Goal: Transaction & Acquisition: Purchase product/service

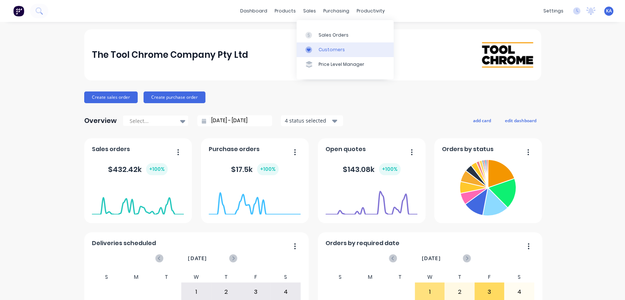
click at [325, 51] on div "Customers" at bounding box center [332, 50] width 26 height 7
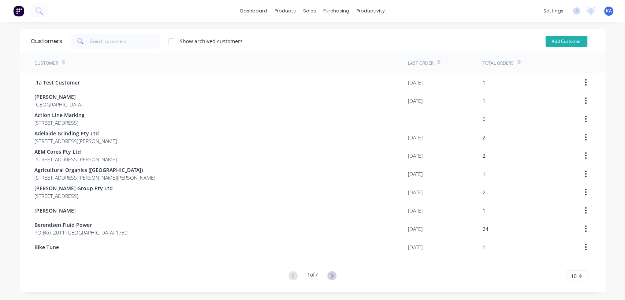
click at [565, 39] on button "Add Customer" at bounding box center [567, 41] width 42 height 11
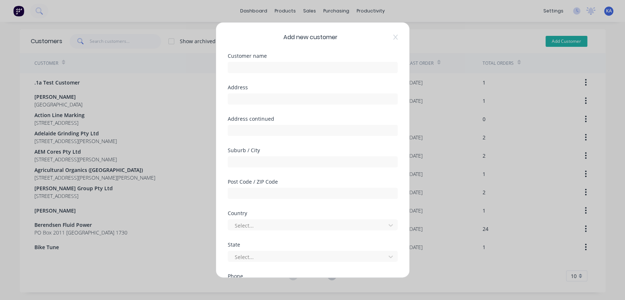
select select "AU"
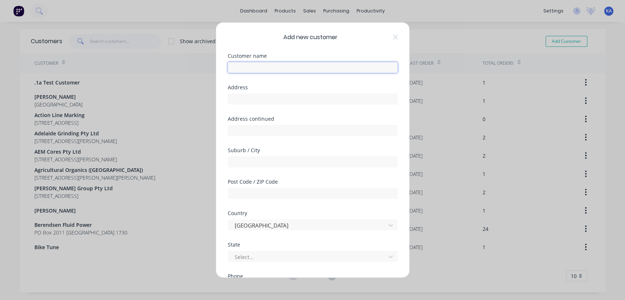
drag, startPoint x: 231, startPoint y: 73, endPoint x: 236, endPoint y: 70, distance: 5.7
click at [232, 72] on input "text" at bounding box center [313, 67] width 170 height 11
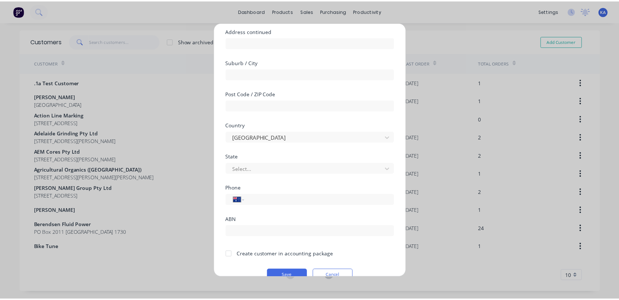
scroll to position [102, 0]
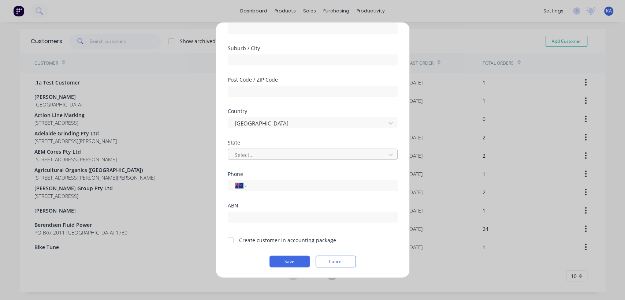
type input "[PERSON_NAME]"
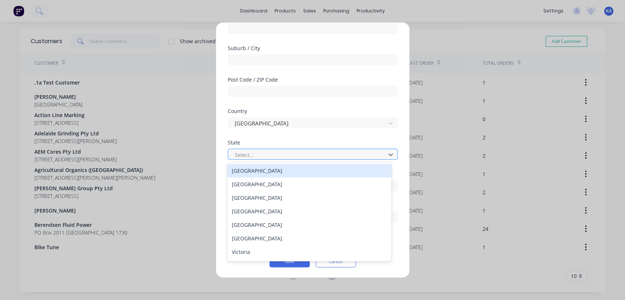
click at [275, 151] on div at bounding box center [308, 154] width 148 height 9
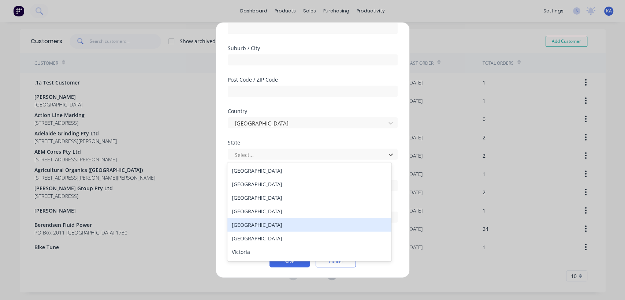
click at [266, 225] on div "[GEOGRAPHIC_DATA]" at bounding box center [310, 225] width 164 height 14
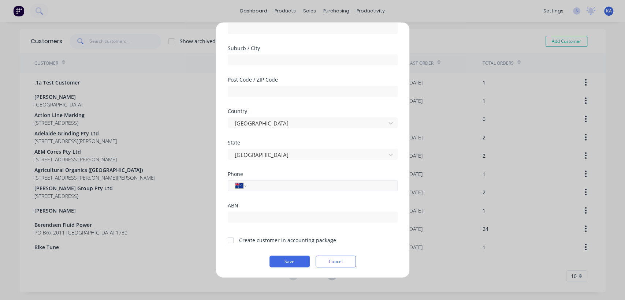
click at [282, 186] on input "tel" at bounding box center [321, 186] width 138 height 8
type input "0418 827 938"
click at [278, 213] on input "text" at bounding box center [313, 217] width 170 height 11
click at [291, 262] on button "Save" at bounding box center [290, 262] width 40 height 12
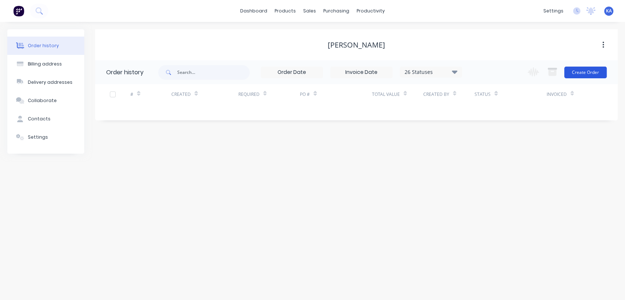
click at [587, 74] on button "Create Order" at bounding box center [586, 73] width 43 height 12
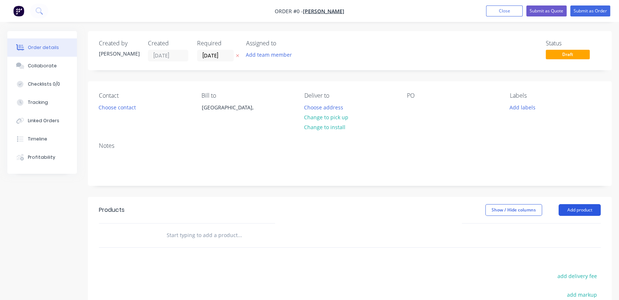
click at [576, 209] on button "Add product" at bounding box center [580, 210] width 42 height 12
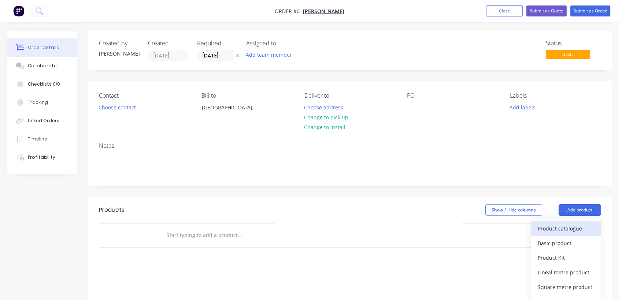
click at [569, 229] on div "Product catalogue" at bounding box center [566, 229] width 56 height 11
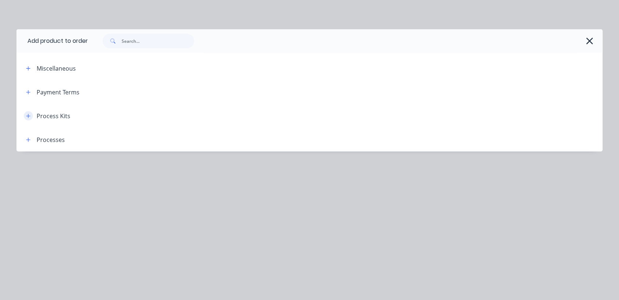
click at [31, 114] on button "button" at bounding box center [28, 115] width 9 height 9
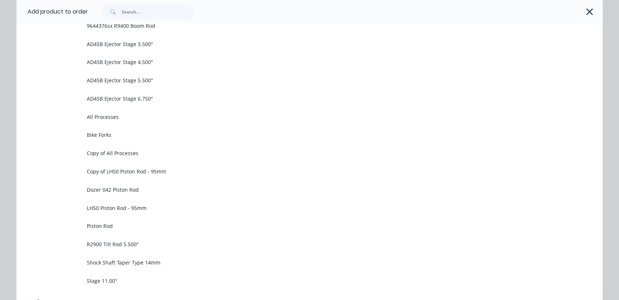
scroll to position [529, 0]
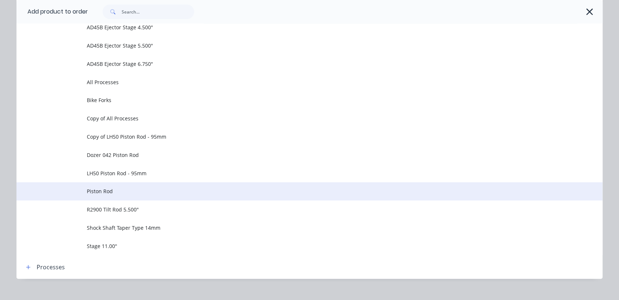
click at [98, 188] on span "Piston Rod" at bounding box center [293, 192] width 413 height 8
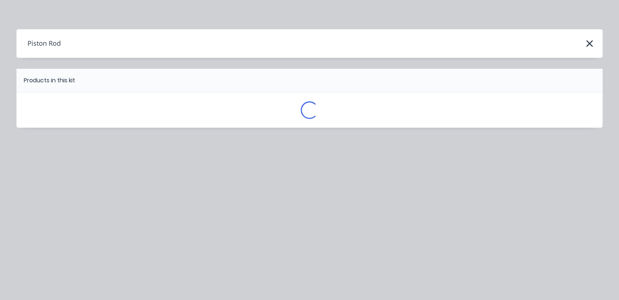
scroll to position [0, 0]
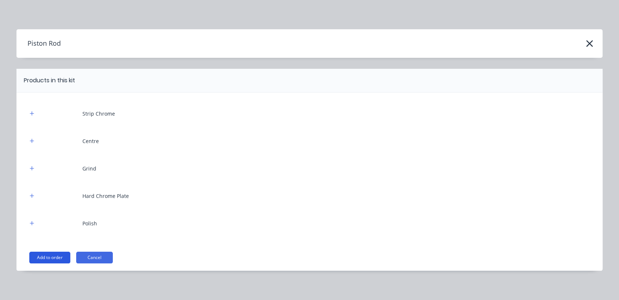
click at [57, 258] on button "Add to order" at bounding box center [49, 258] width 41 height 12
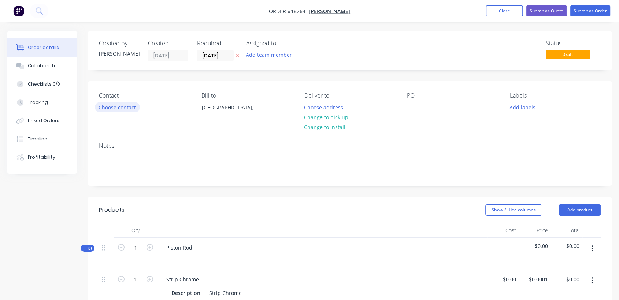
click at [125, 108] on button "Choose contact" at bounding box center [117, 107] width 45 height 10
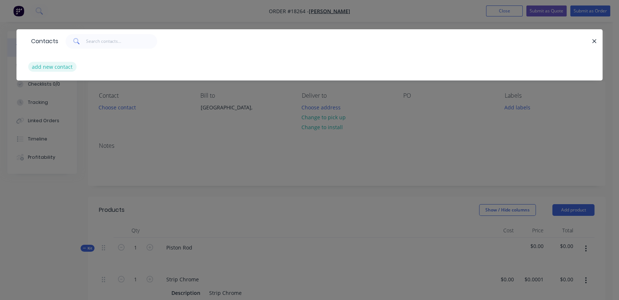
click at [65, 67] on button "add new contact" at bounding box center [52, 67] width 48 height 10
select select "AU"
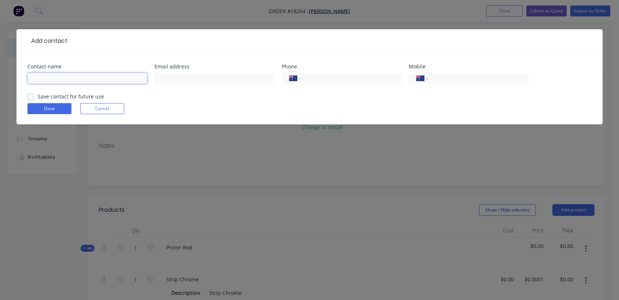
click at [58, 77] on input "text" at bounding box center [87, 78] width 120 height 11
type input "[PERSON_NAME]"
click at [57, 109] on button "Done" at bounding box center [49, 108] width 44 height 11
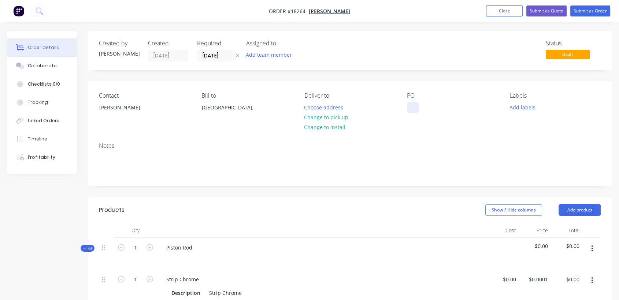
click at [410, 110] on div at bounding box center [413, 107] width 12 height 11
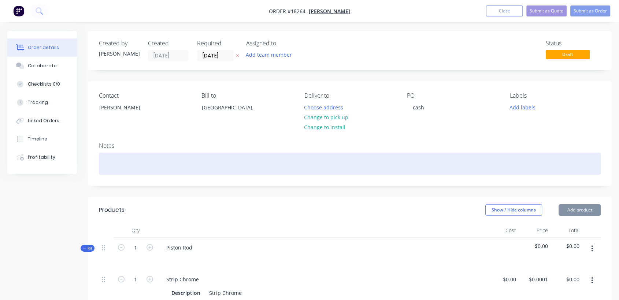
click at [163, 165] on div at bounding box center [350, 164] width 502 height 22
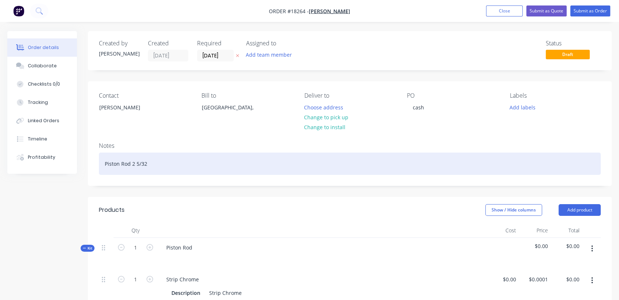
click at [134, 162] on div "Piston Rod 2 5/32" at bounding box center [350, 164] width 502 height 22
click at [199, 165] on div "Piston Rod 2" 5/32" at bounding box center [350, 164] width 502 height 22
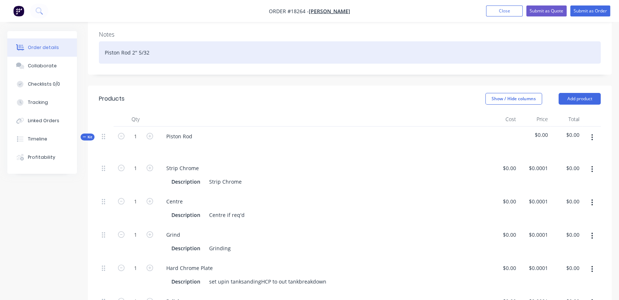
scroll to position [122, 0]
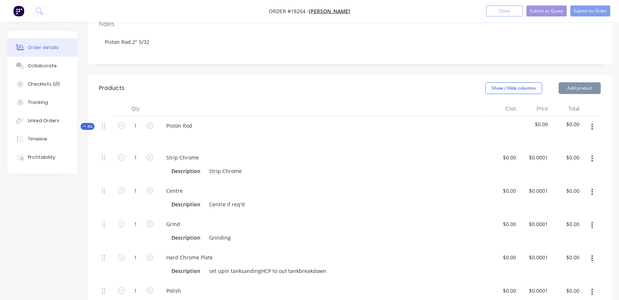
click at [591, 156] on icon "button" at bounding box center [592, 159] width 2 height 8
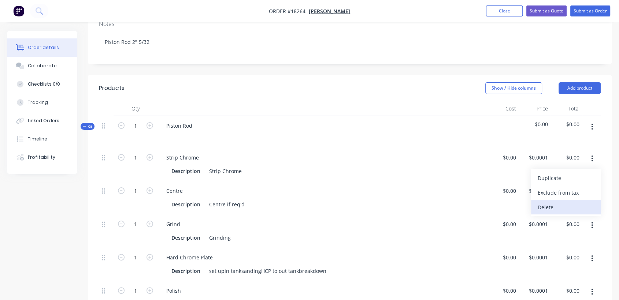
click at [545, 208] on div "Delete" at bounding box center [566, 207] width 56 height 11
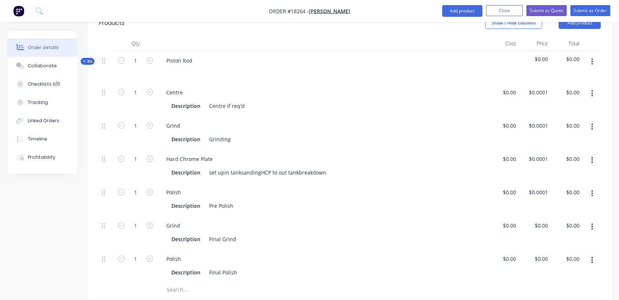
scroll to position [203, 0]
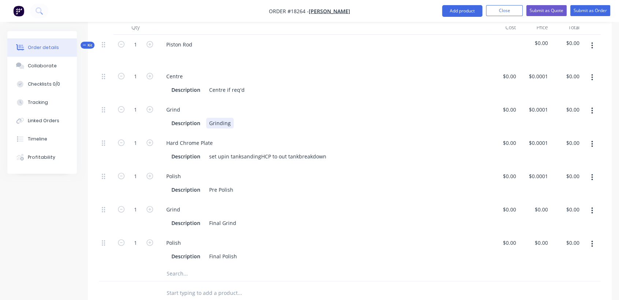
click at [208, 121] on div "Grinding" at bounding box center [219, 123] width 27 height 11
click at [223, 155] on div "set upin tanksandingHCP to out tankbreakdown" at bounding box center [267, 156] width 123 height 11
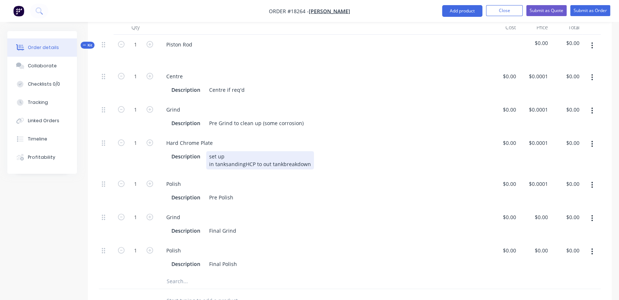
click at [226, 162] on div "set up in tanksandingHCP to out tankbreakdown" at bounding box center [260, 160] width 108 height 18
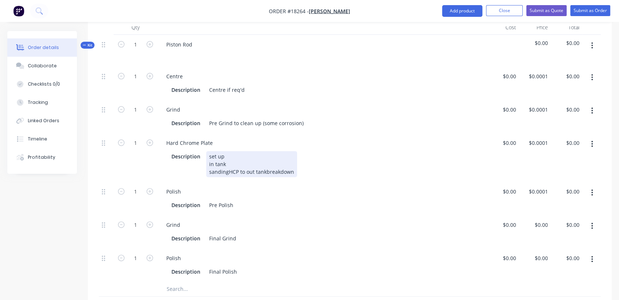
click at [227, 171] on div "set up in tank sandingHCP to out tankbreakdown" at bounding box center [251, 164] width 91 height 26
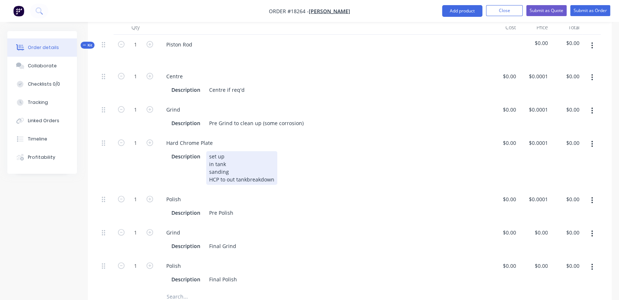
click at [224, 179] on div "set up in tank sanding HCP to out tankbreakdown" at bounding box center [241, 168] width 71 height 34
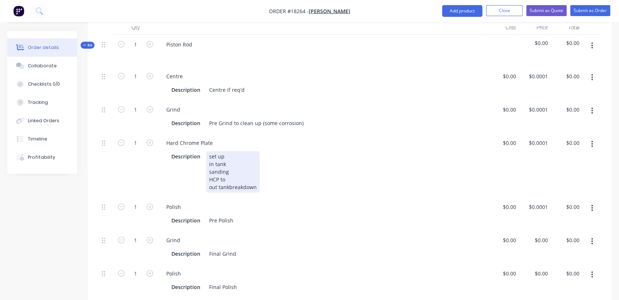
click at [229, 184] on div "set up in tank sanding HCP to out tankbreakdown" at bounding box center [232, 171] width 53 height 41
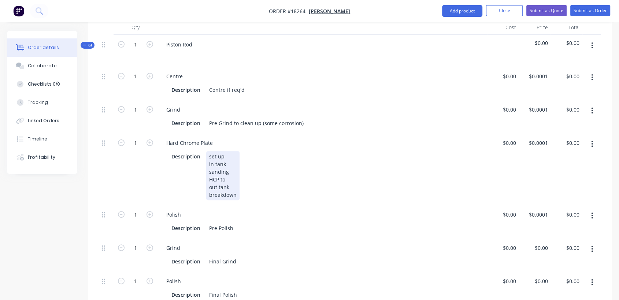
click at [209, 186] on div "set up in tank sanding HCP to out tank breakdown" at bounding box center [222, 175] width 33 height 49
click at [226, 180] on div "set up in tank sanding HCP to out tank breakdown" at bounding box center [222, 175] width 33 height 49
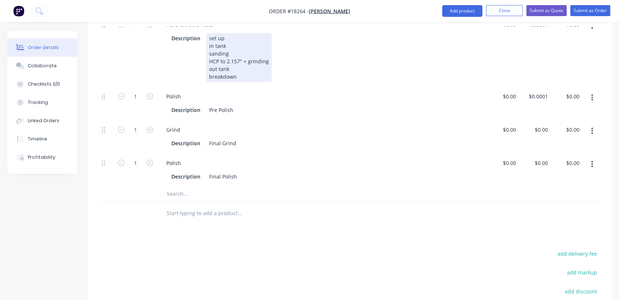
scroll to position [325, 0]
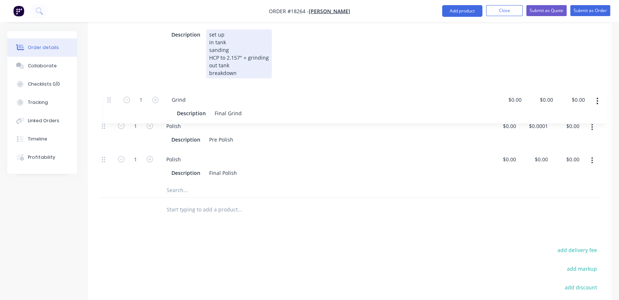
drag, startPoint x: 103, startPoint y: 125, endPoint x: 108, endPoint y: 97, distance: 28.3
click at [108, 97] on div "1 Centre Description Centre if req'd $0.00 $0.00 $0.0001 $0.0001 $0.00 $0.00 1 …" at bounding box center [350, 64] width 502 height 239
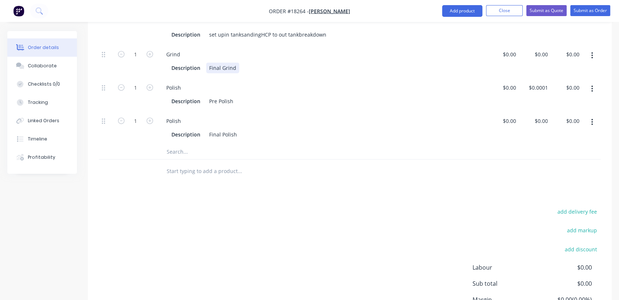
click at [238, 66] on div "Description Final Grind" at bounding box center [321, 68] width 305 height 11
click at [592, 86] on icon "button" at bounding box center [592, 89] width 2 height 8
click at [544, 136] on div "Delete" at bounding box center [566, 137] width 56 height 11
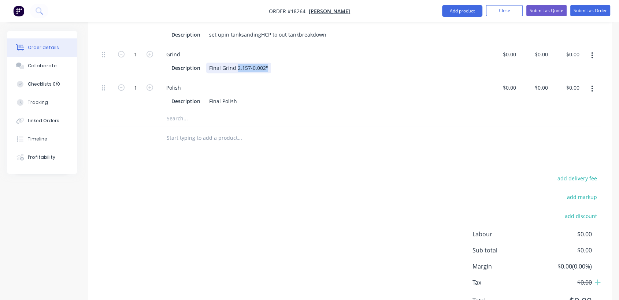
drag, startPoint x: 266, startPoint y: 65, endPoint x: 237, endPoint y: 67, distance: 29.7
click at [237, 67] on div "Final Grind 2.157-0.002"" at bounding box center [238, 68] width 65 height 11
copy div "2.157-0.002""
click at [241, 98] on div "Description Final Polish" at bounding box center [321, 101] width 305 height 11
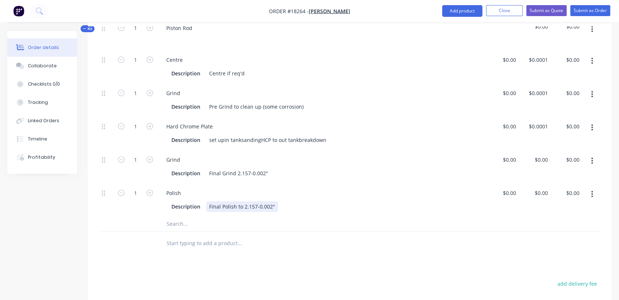
scroll to position [244, 0]
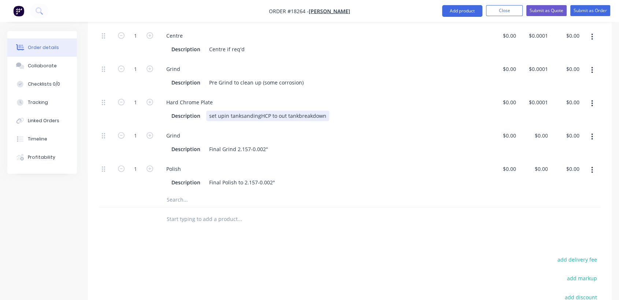
click at [224, 117] on div "set upin tanksandingHCP to out tankbreakdown" at bounding box center [267, 116] width 123 height 11
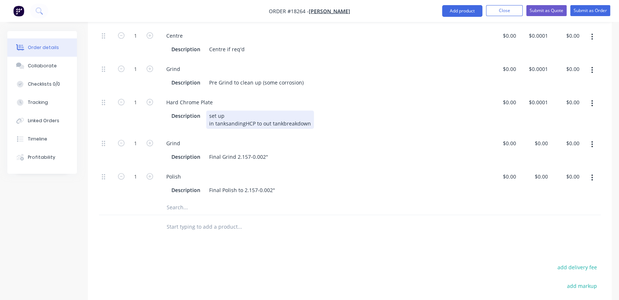
click at [225, 119] on div "set up in tanksandingHCP to out tankbreakdown" at bounding box center [260, 120] width 108 height 18
click at [225, 123] on div "set up in tanksandingHCP to out tankbreakdown" at bounding box center [260, 120] width 108 height 18
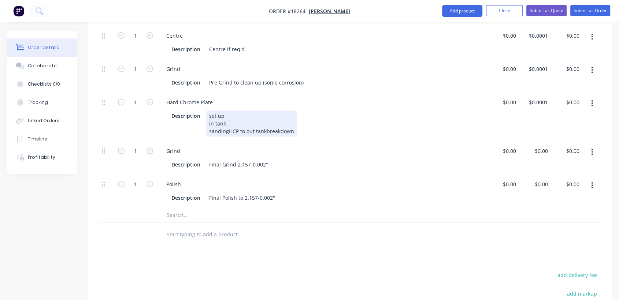
click at [228, 132] on div "set up in tank sandingHCP to out tankbreakdown" at bounding box center [251, 124] width 91 height 26
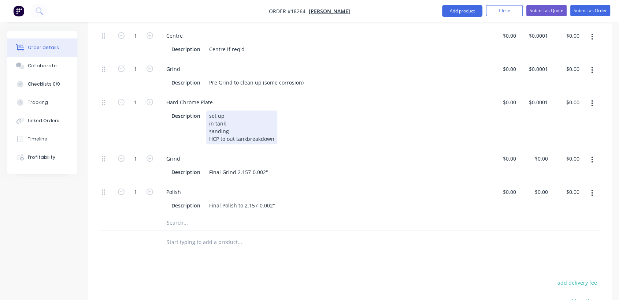
click at [226, 138] on div "set up in tank sanding HCP to out tankbreakdown" at bounding box center [241, 128] width 71 height 34
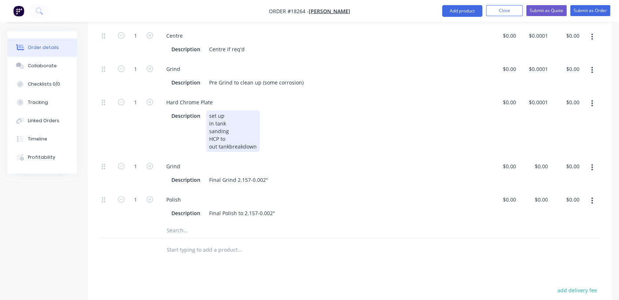
click at [229, 145] on div "set up in tank sanding HCP to out tankbreakdown" at bounding box center [232, 131] width 53 height 41
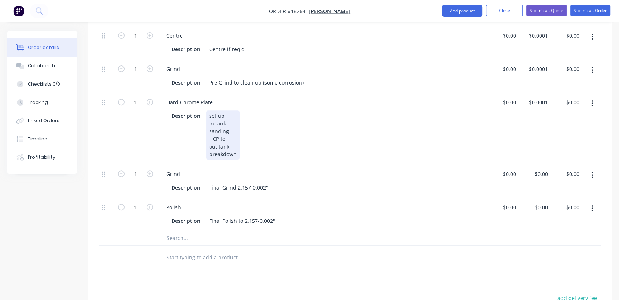
click at [228, 140] on div "set up in tank sanding HCP to out tank breakdown" at bounding box center [222, 135] width 33 height 49
click at [209, 147] on div "set up in tank sanding HCP to out tank breakdown" at bounding box center [222, 135] width 33 height 49
click at [229, 136] on div "set up in tank sanding HCP to out tank breakdown" at bounding box center [222, 135] width 33 height 49
click at [242, 190] on div "Final Grind 2.157-0.002"" at bounding box center [238, 187] width 65 height 11
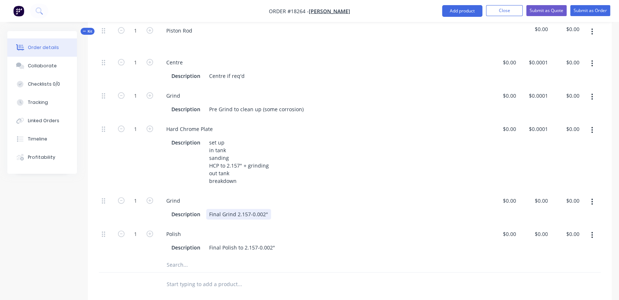
scroll to position [203, 0]
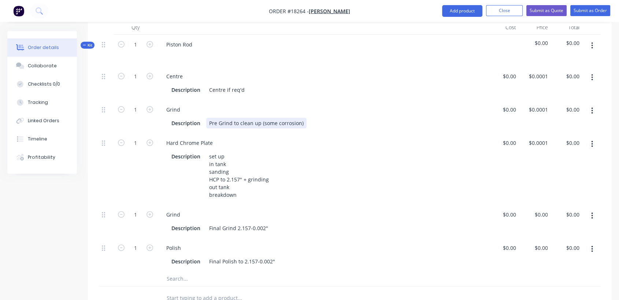
click at [302, 123] on div "Pre Grind to clean up (some corrosion)" at bounding box center [256, 123] width 100 height 11
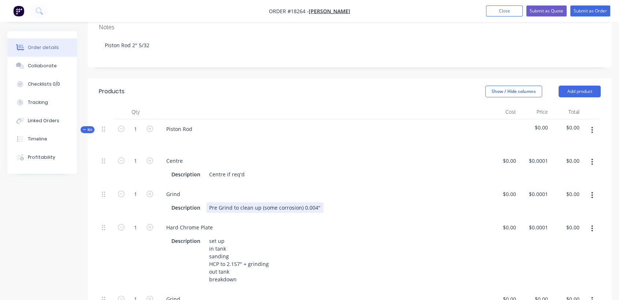
scroll to position [115, 0]
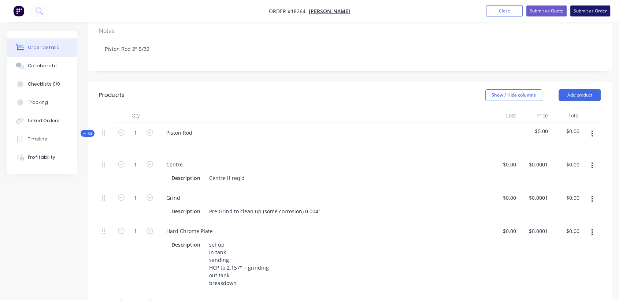
click at [587, 11] on button "Submit as Order" at bounding box center [591, 10] width 40 height 11
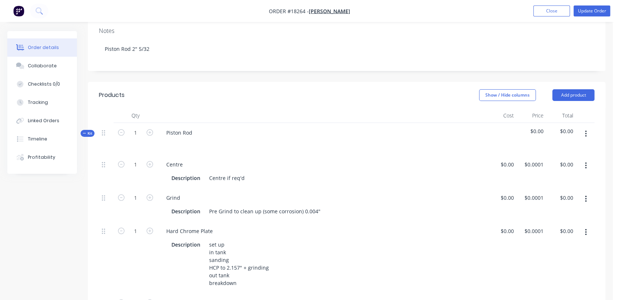
scroll to position [0, 0]
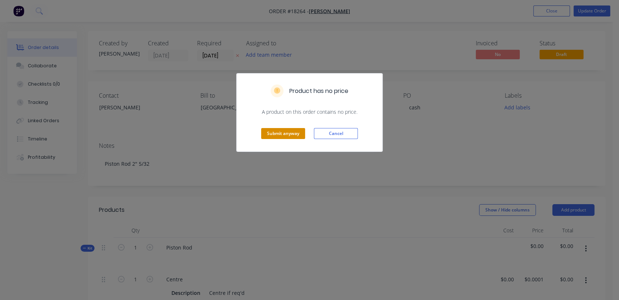
click at [295, 130] on button "Submit anyway" at bounding box center [283, 133] width 44 height 11
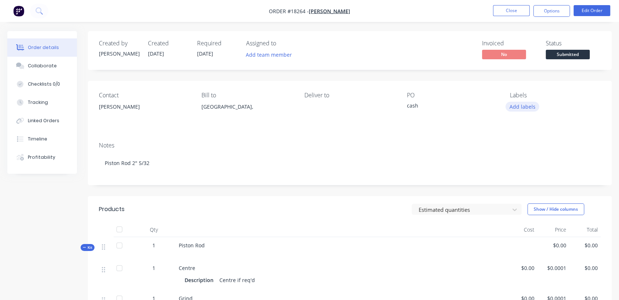
click at [528, 106] on button "Add labels" at bounding box center [523, 107] width 34 height 10
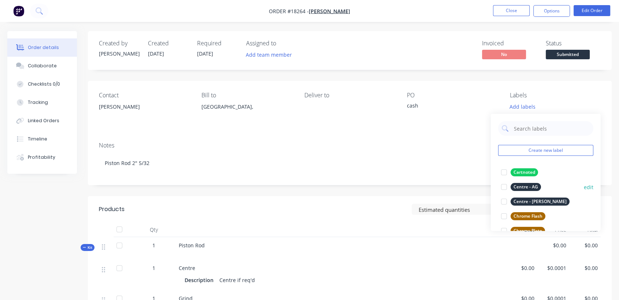
click at [532, 185] on div "Centre - AG" at bounding box center [526, 187] width 30 height 8
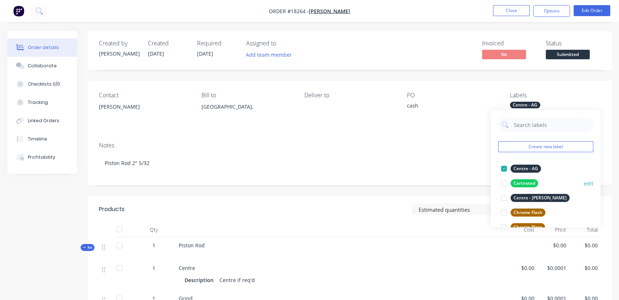
scroll to position [41, 0]
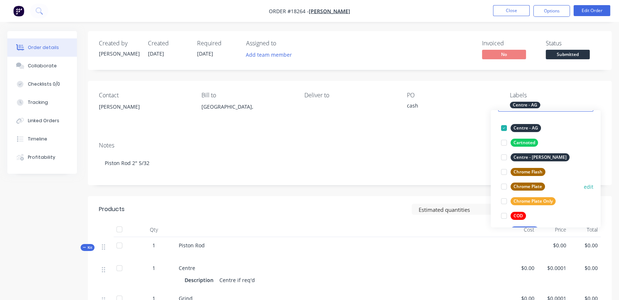
click at [534, 187] on div "Chrome Plate" at bounding box center [528, 187] width 34 height 8
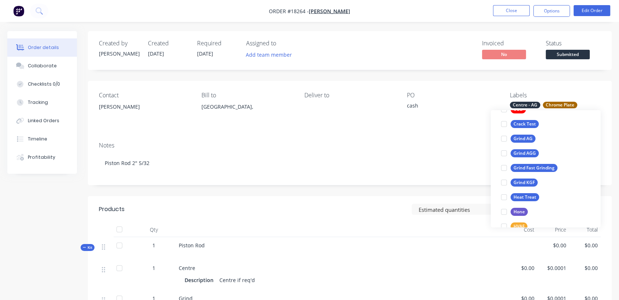
scroll to position [163, 0]
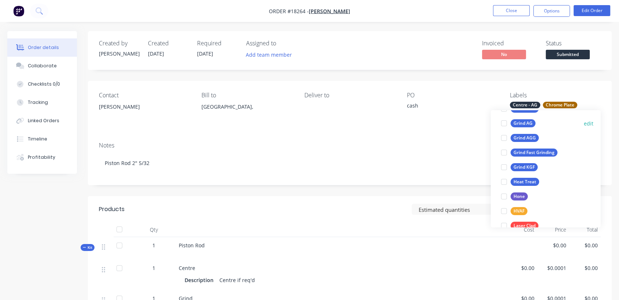
click at [531, 120] on div "Grind AG" at bounding box center [523, 123] width 25 height 8
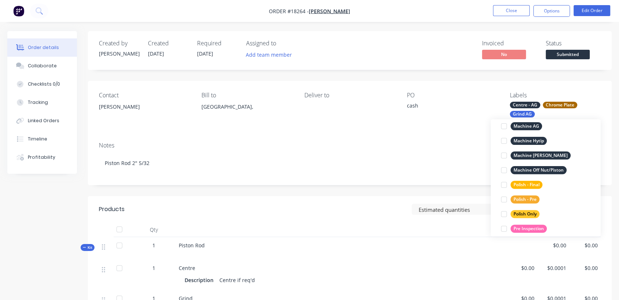
scroll to position [319, 0]
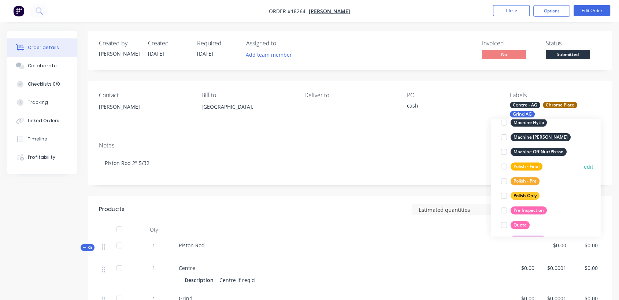
click at [536, 167] on div "Polish - Final" at bounding box center [527, 167] width 32 height 8
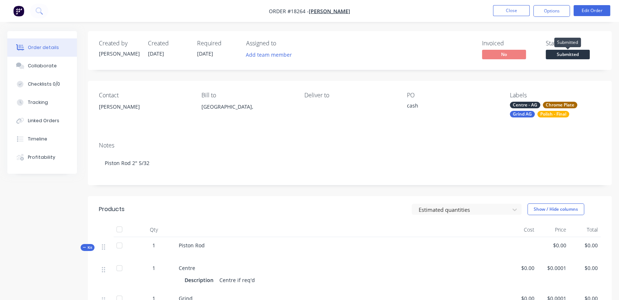
click at [564, 53] on span "Submitted" at bounding box center [568, 54] width 44 height 9
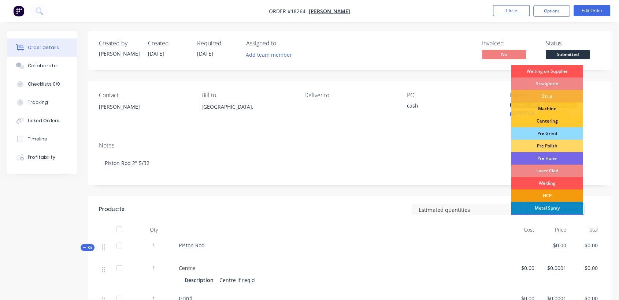
click at [553, 120] on div "Centering" at bounding box center [548, 121] width 72 height 12
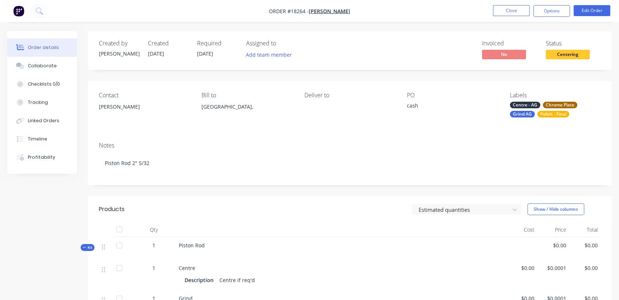
click at [203, 52] on span "[DATE]" at bounding box center [205, 53] width 16 height 7
click at [213, 53] on span "[DATE]" at bounding box center [205, 53] width 16 height 7
click at [592, 11] on button "Edit Order" at bounding box center [592, 10] width 37 height 11
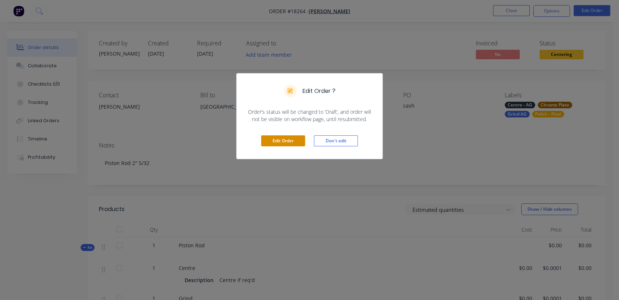
click at [278, 139] on button "Edit Order" at bounding box center [283, 141] width 44 height 11
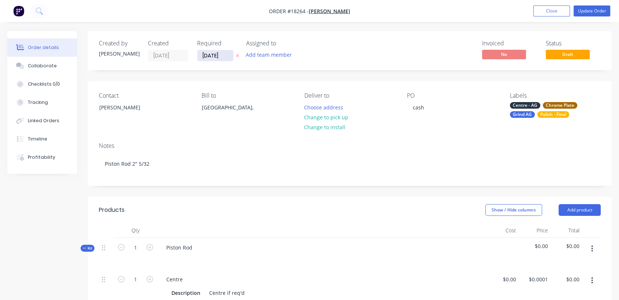
click at [224, 59] on input "[DATE]" at bounding box center [215, 55] width 36 height 11
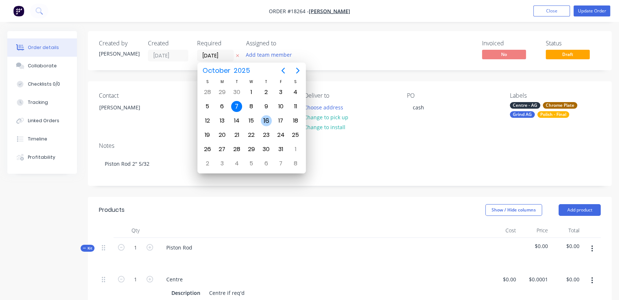
click at [267, 118] on div "16" at bounding box center [266, 120] width 11 height 11
type input "[DATE]"
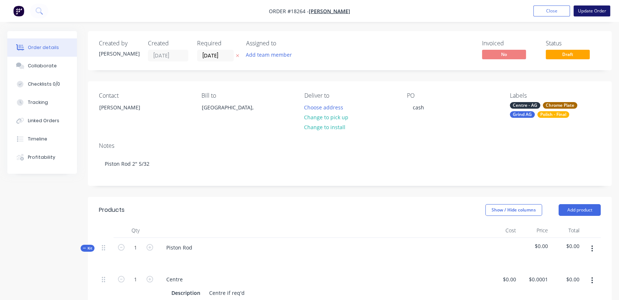
click at [579, 9] on button "Update Order" at bounding box center [592, 10] width 37 height 11
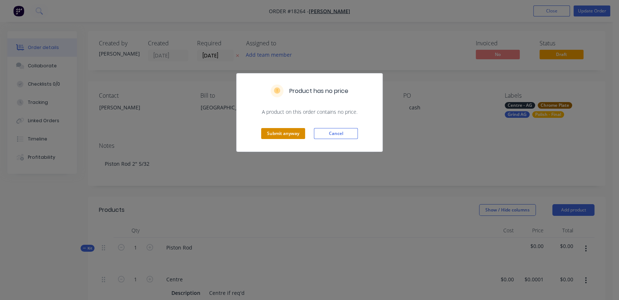
click at [273, 132] on button "Submit anyway" at bounding box center [283, 133] width 44 height 11
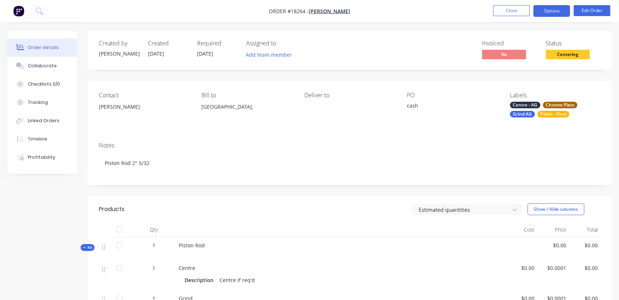
click at [562, 12] on button "Options" at bounding box center [552, 11] width 37 height 12
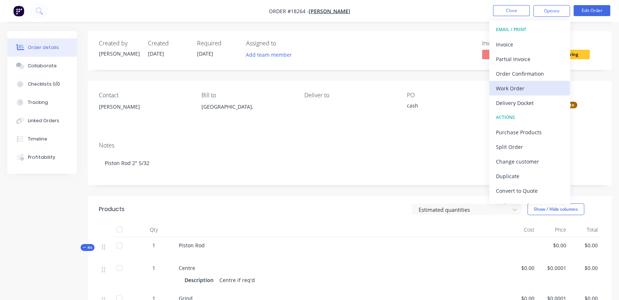
click at [525, 84] on div "Work Order" at bounding box center [529, 88] width 67 height 11
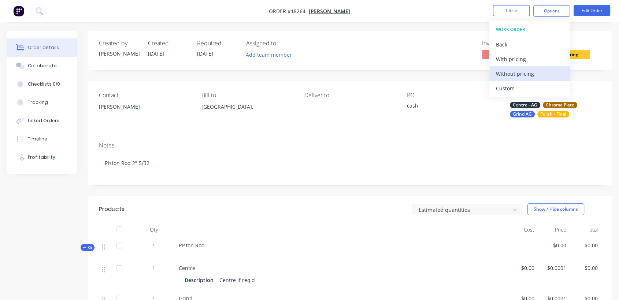
click at [528, 71] on div "Without pricing" at bounding box center [529, 74] width 67 height 11
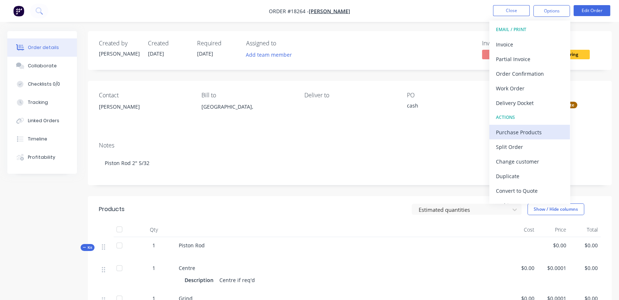
click at [522, 129] on div "Purchase Products" at bounding box center [529, 132] width 67 height 11
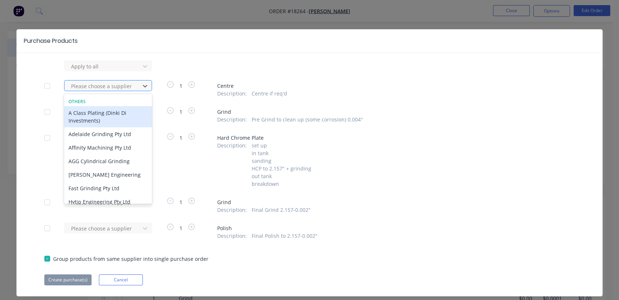
click at [86, 85] on div at bounding box center [103, 86] width 66 height 9
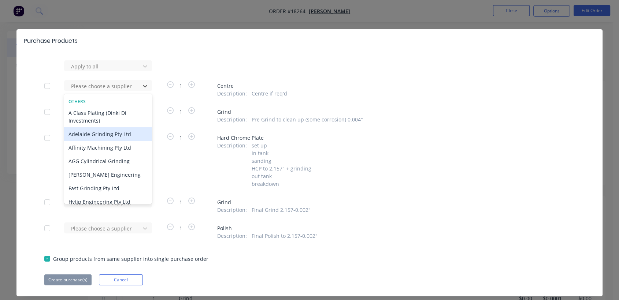
click at [100, 136] on div "Adelaide Grinding Pty Ltd" at bounding box center [108, 135] width 88 height 14
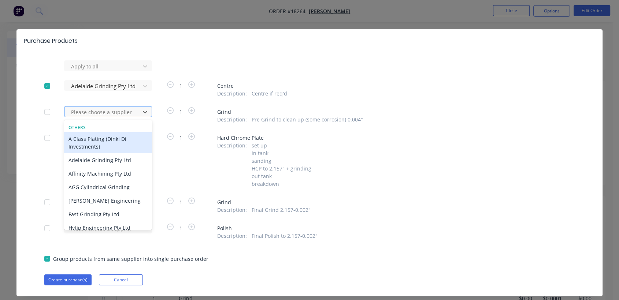
click at [95, 111] on div at bounding box center [103, 112] width 66 height 9
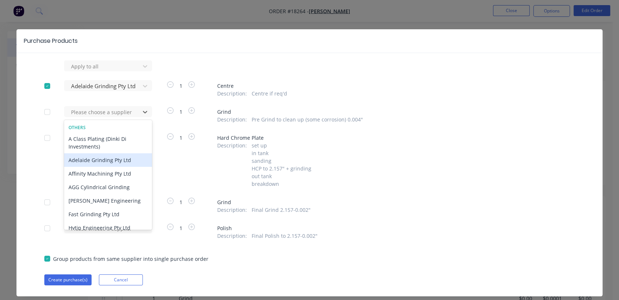
click at [109, 161] on div "Adelaide Grinding Pty Ltd" at bounding box center [108, 161] width 88 height 14
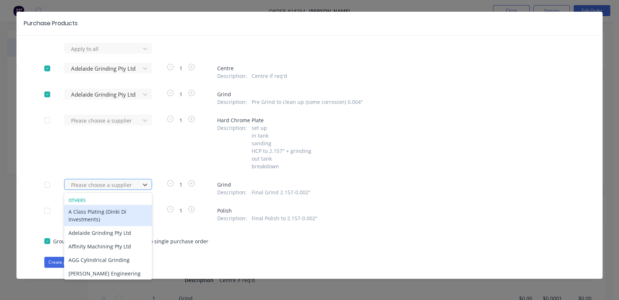
click at [103, 190] on div "11 results available. Use Up and Down to choose options, press Enter to select …" at bounding box center [104, 184] width 81 height 11
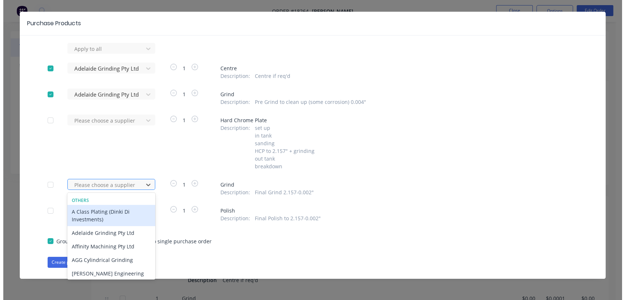
scroll to position [18, 0]
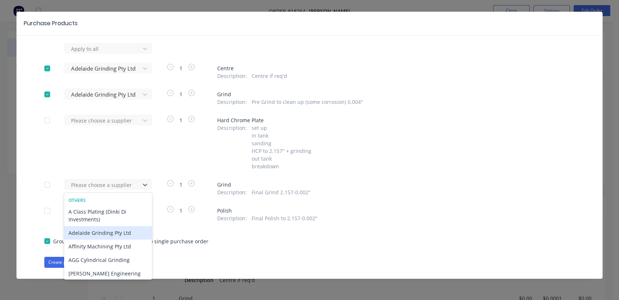
drag, startPoint x: 96, startPoint y: 231, endPoint x: 98, endPoint y: 224, distance: 7.3
click at [95, 229] on div "Adelaide Grinding Pty Ltd" at bounding box center [108, 233] width 88 height 14
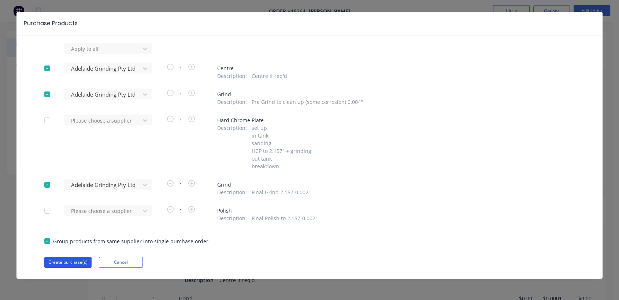
click at [73, 262] on button "Create purchase(s)" at bounding box center [67, 262] width 47 height 11
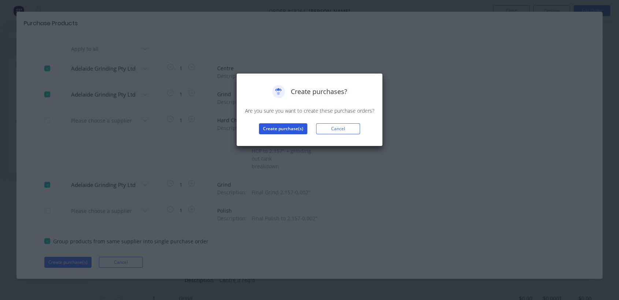
click at [276, 128] on button "Create purchase(s)" at bounding box center [283, 128] width 48 height 11
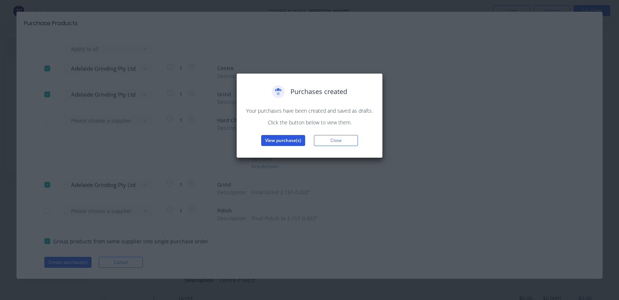
click at [277, 141] on button "View purchase(s)" at bounding box center [283, 140] width 44 height 11
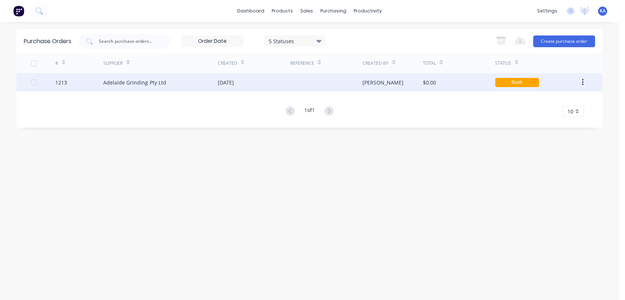
click at [406, 80] on div "[PERSON_NAME]" at bounding box center [393, 82] width 60 height 18
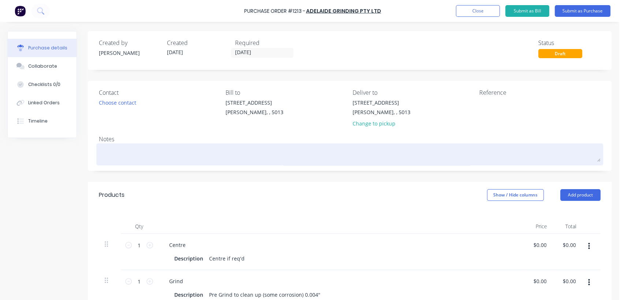
click at [126, 157] on textarea at bounding box center [350, 153] width 502 height 16
type textarea "x"
type textarea "P"
type textarea "x"
type textarea "Pi"
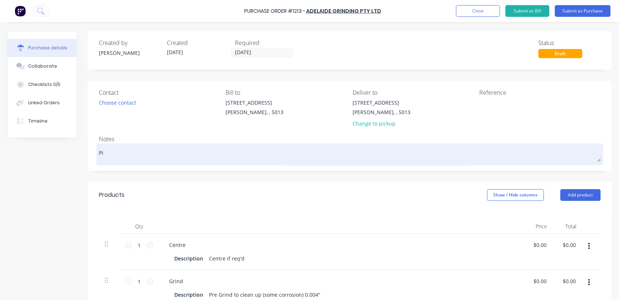
type textarea "x"
type textarea "Pis"
type textarea "x"
type textarea "Pist"
type textarea "x"
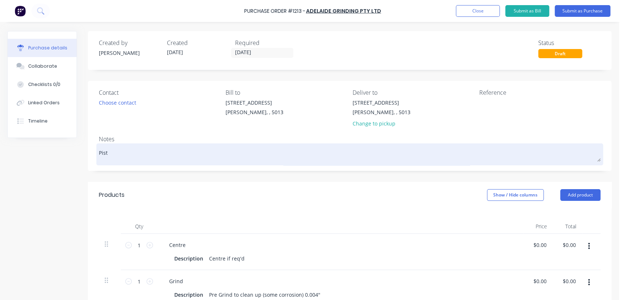
type textarea "Pisto"
type textarea "x"
type textarea "Piston"
type textarea "x"
type textarea "Piston"
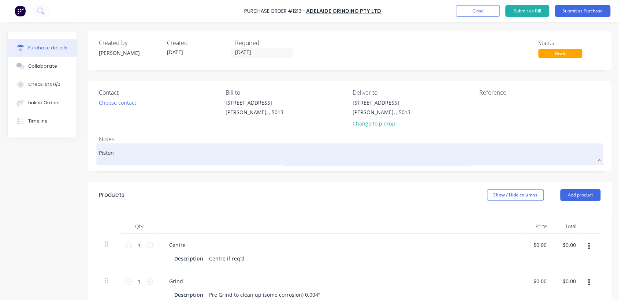
type textarea "x"
type textarea "Piston R"
type textarea "x"
type textarea "Piston Ro"
type textarea "x"
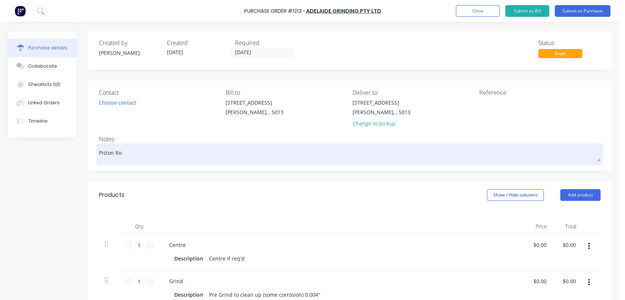
type textarea "Piston Rod"
type textarea "x"
type textarea "Piston Rod"
type textarea "x"
type textarea "Piston Rod 2"
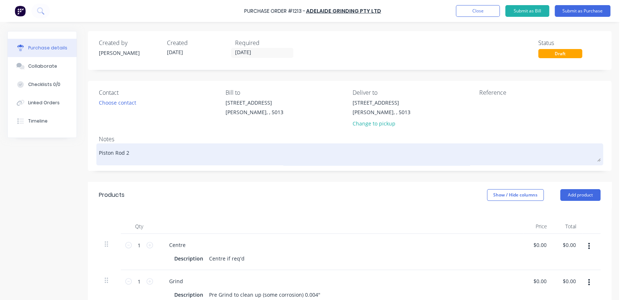
type textarea "x"
type textarea "Piston Rod 2""
type textarea "x"
type textarea "Piston Rod 2""
type textarea "x"
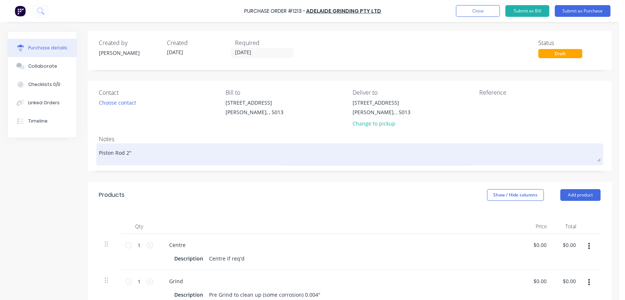
type textarea "Piston Rod 2" 5"
type textarea "x"
type textarea "Piston Rod 2" 5/"
type textarea "x"
type textarea "Piston Rod 2" 5/3"
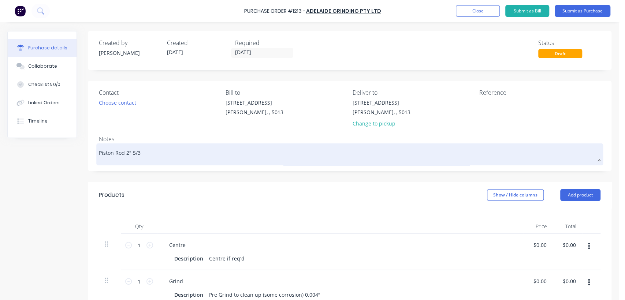
type textarea "x"
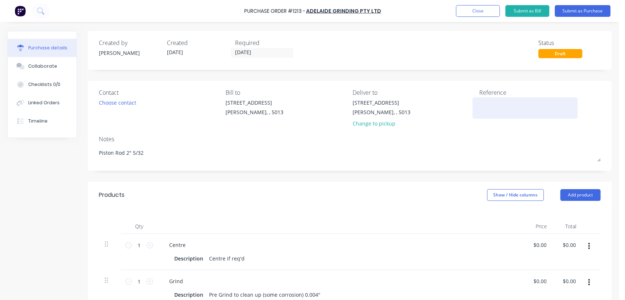
type textarea "Piston Rod 2" 5/32"
type textarea "x"
type textarea "Piston Rod 2" 5/32"
click at [516, 107] on textarea at bounding box center [526, 107] width 92 height 16
type textarea "TC"
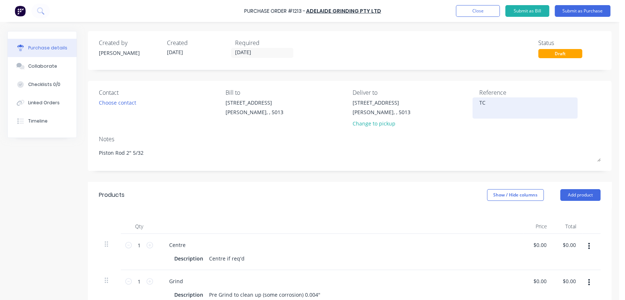
type textarea "x"
type textarea "TC1"
type textarea "x"
type textarea "TC18"
type textarea "x"
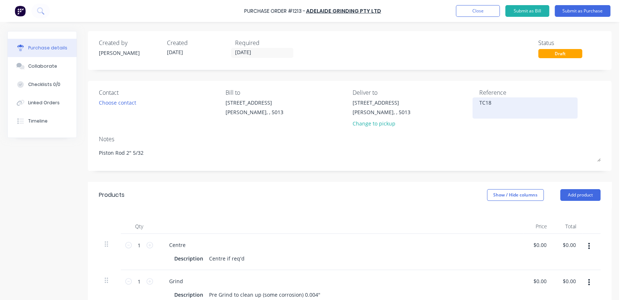
type textarea "TC182"
type textarea "x"
type textarea "TC1826"
type textarea "x"
type textarea "TC18264"
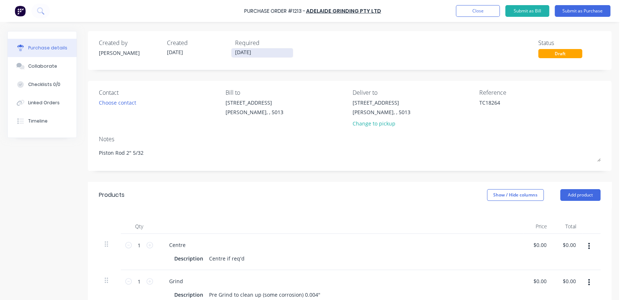
type textarea "x"
type textarea "TC18264"
click at [249, 55] on input "[DATE]" at bounding box center [263, 52] width 62 height 9
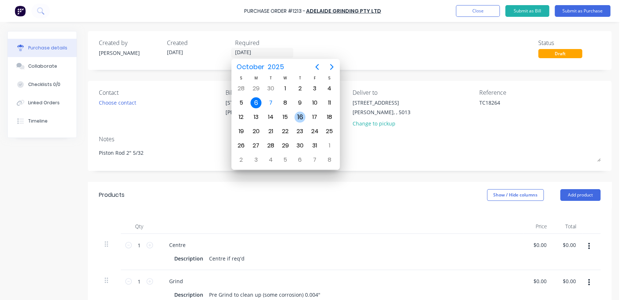
click at [300, 116] on div "16" at bounding box center [300, 117] width 11 height 11
type textarea "x"
type input "[DATE]"
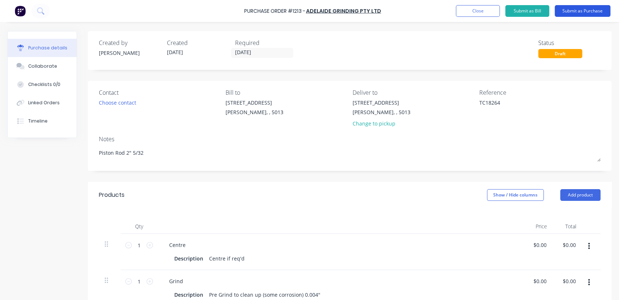
click at [587, 10] on button "Submit as Purchase" at bounding box center [583, 11] width 56 height 12
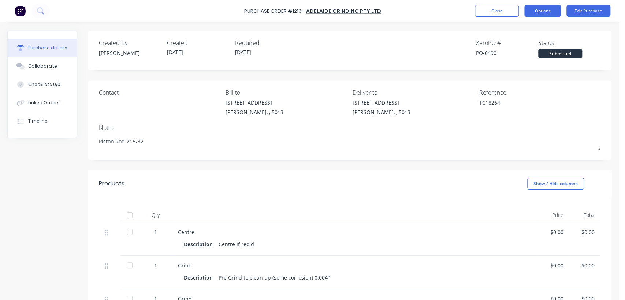
click at [553, 12] on button "Options" at bounding box center [543, 11] width 37 height 12
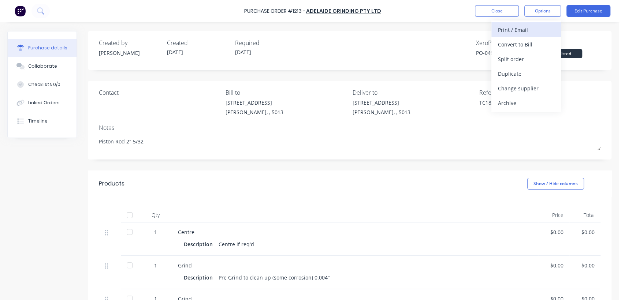
click at [531, 28] on div "Print / Email" at bounding box center [526, 30] width 56 height 11
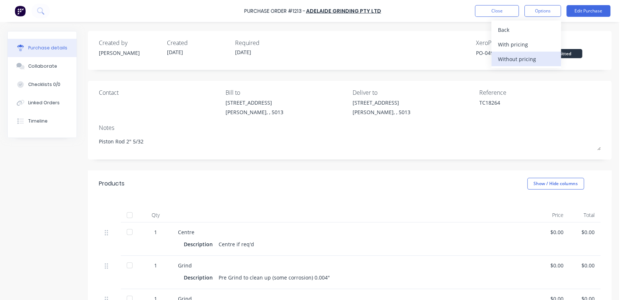
click at [521, 62] on div "Without pricing" at bounding box center [526, 59] width 56 height 11
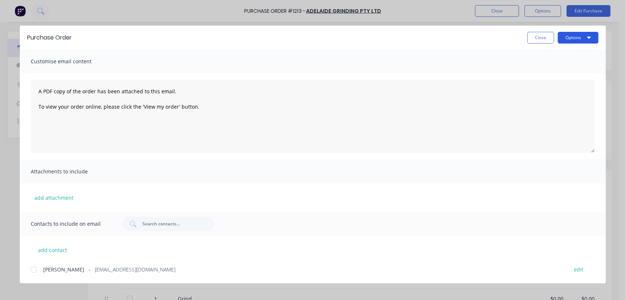
click at [582, 37] on button "Options" at bounding box center [578, 38] width 41 height 12
click at [544, 69] on div "Print" at bounding box center [564, 71] width 56 height 11
click at [535, 34] on button "Close" at bounding box center [541, 38] width 27 height 12
type textarea "x"
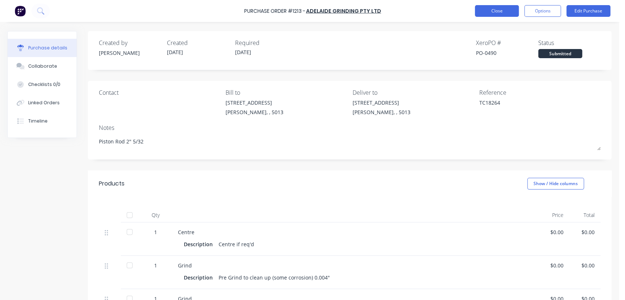
click at [495, 9] on button "Close" at bounding box center [497, 11] width 44 height 12
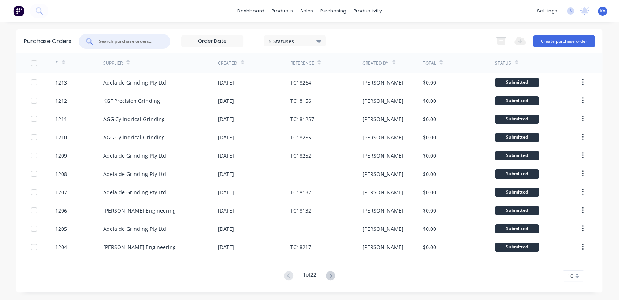
click at [119, 40] on input "text" at bounding box center [128, 41] width 61 height 7
click at [325, 34] on div "Sales Orders" at bounding box center [334, 35] width 30 height 7
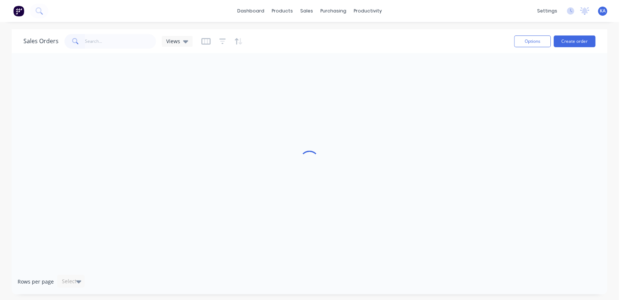
click at [98, 42] on input "text" at bounding box center [120, 41] width 71 height 15
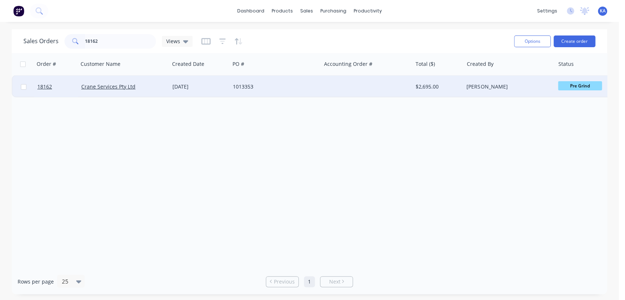
click at [578, 83] on span "Pre Grind" at bounding box center [580, 85] width 44 height 9
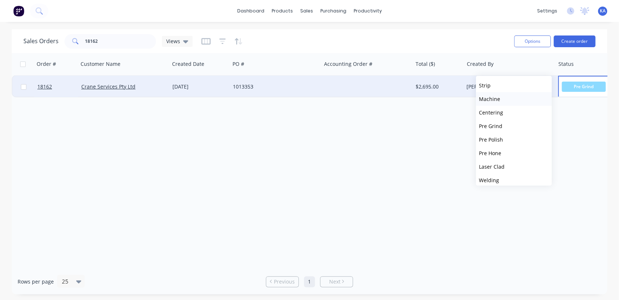
scroll to position [81, 0]
click at [501, 150] on button "HCP" at bounding box center [514, 154] width 76 height 14
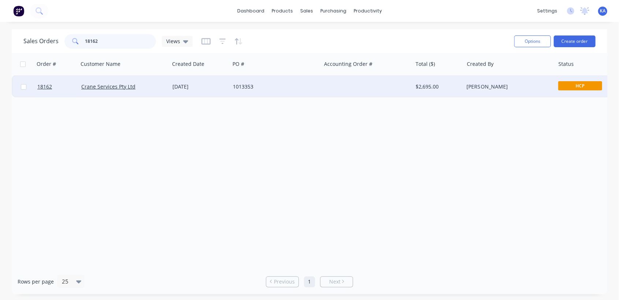
click at [105, 41] on input "18162" at bounding box center [120, 41] width 71 height 15
type input "1"
type input "18238"
click at [573, 84] on span "Pre Grind" at bounding box center [580, 85] width 44 height 9
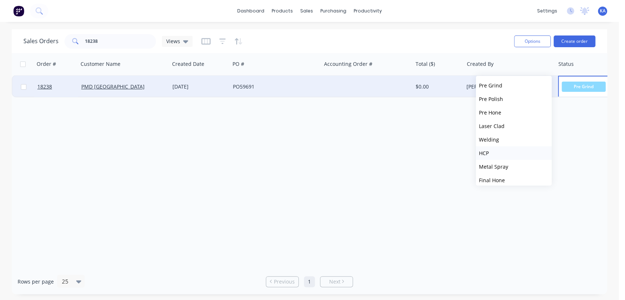
click at [491, 150] on button "HCP" at bounding box center [514, 154] width 76 height 14
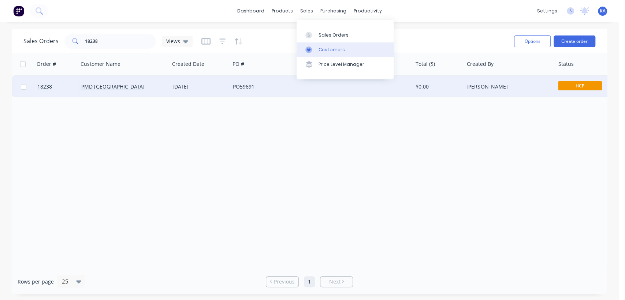
click at [327, 51] on div "Customers" at bounding box center [332, 50] width 26 height 7
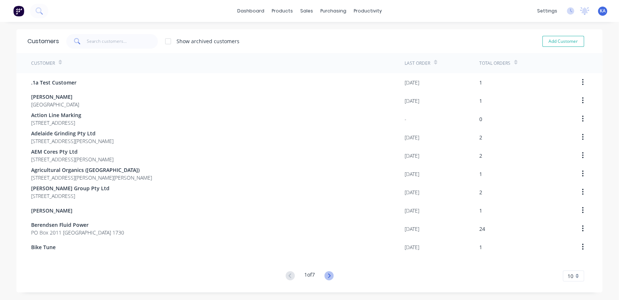
click at [326, 275] on icon at bounding box center [329, 276] width 9 height 9
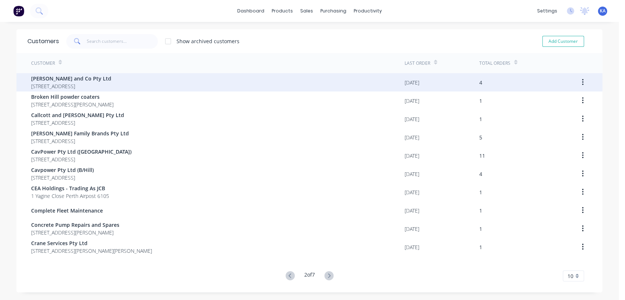
click at [84, 82] on span "[PERSON_NAME] and Co Pty Ltd" at bounding box center [71, 79] width 80 height 8
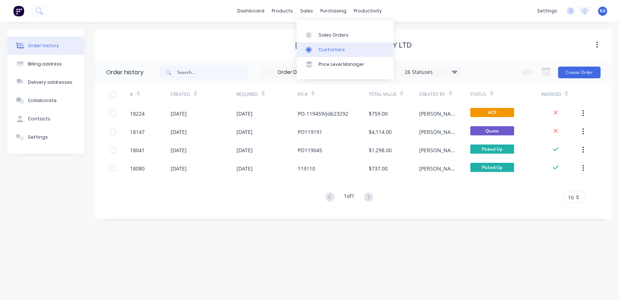
click at [323, 51] on div "Customers" at bounding box center [332, 50] width 26 height 7
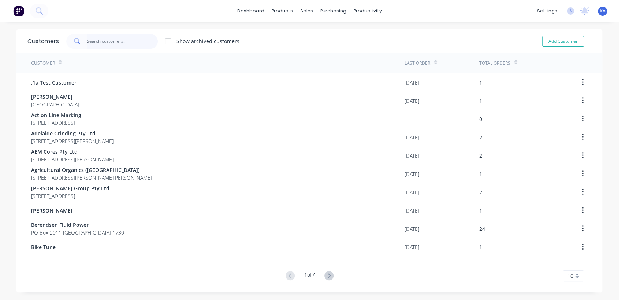
click at [106, 43] on input "text" at bounding box center [122, 41] width 71 height 15
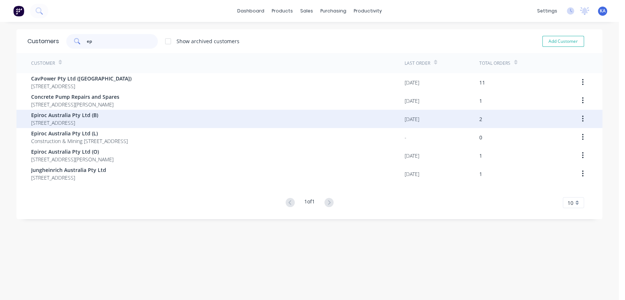
type input "ep"
click at [86, 115] on span "Epiroc Australia Pty Ltd (B)" at bounding box center [64, 115] width 67 height 8
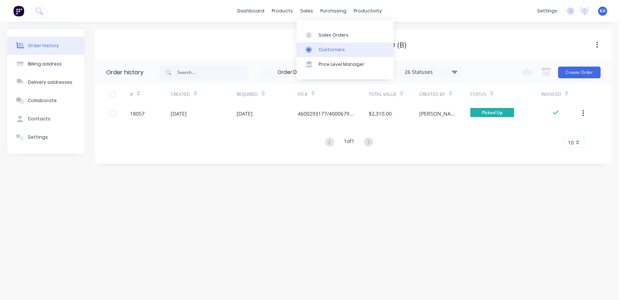
click at [317, 48] on link "Customers" at bounding box center [345, 50] width 97 height 15
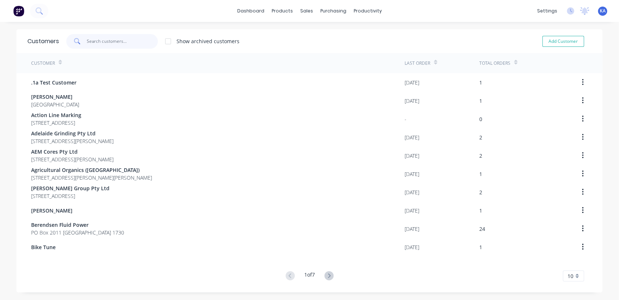
click at [117, 41] on input "text" at bounding box center [122, 41] width 71 height 15
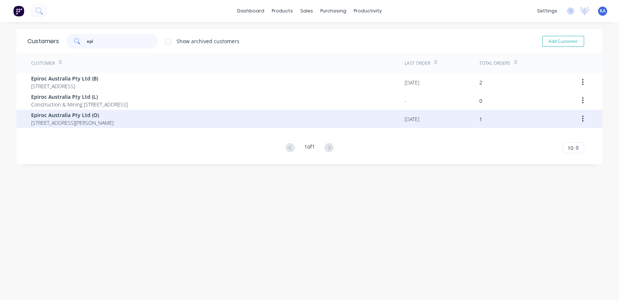
type input "epi"
click at [97, 115] on span "Epiroc Australia Pty Ltd (O)" at bounding box center [72, 115] width 82 height 8
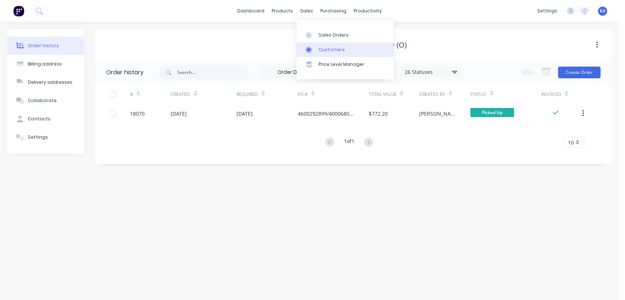
click at [321, 48] on div "Customers" at bounding box center [332, 50] width 26 height 7
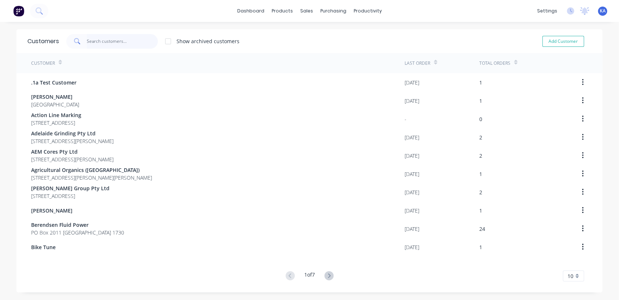
click at [100, 41] on input "text" at bounding box center [122, 41] width 71 height 15
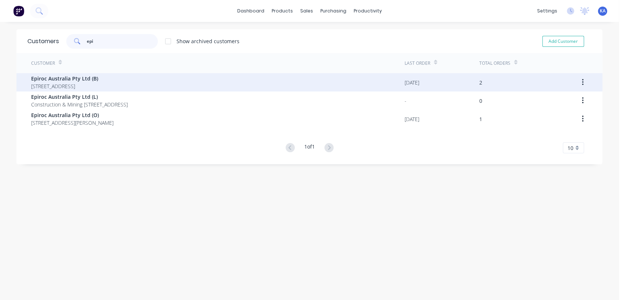
type input "epi"
click at [96, 79] on span "Epiroc Australia Pty Ltd (B)" at bounding box center [64, 79] width 67 height 8
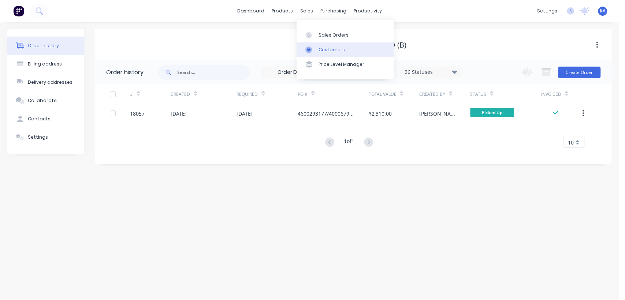
click at [324, 51] on div "Customers" at bounding box center [332, 50] width 26 height 7
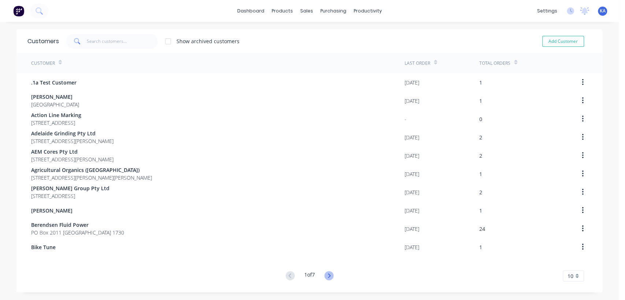
click at [328, 274] on icon at bounding box center [329, 276] width 3 height 4
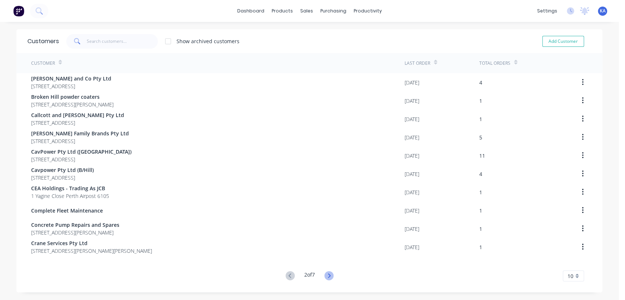
click at [327, 273] on icon at bounding box center [329, 276] width 9 height 9
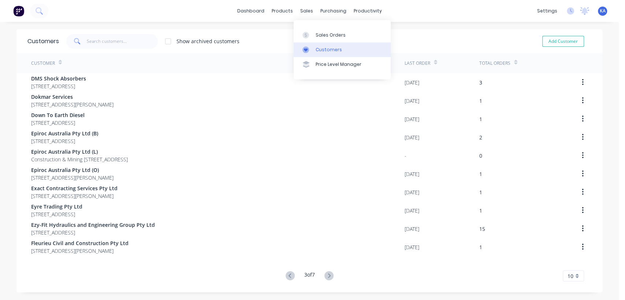
click at [320, 51] on div "Customers" at bounding box center [329, 50] width 26 height 7
click at [134, 47] on input "text" at bounding box center [122, 41] width 71 height 15
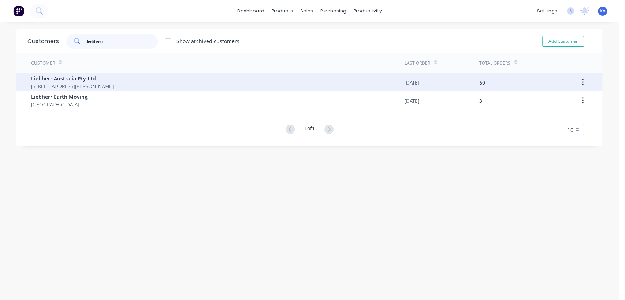
type input "liebherr"
click at [106, 80] on span "Liebherr Australia Pty Ltd" at bounding box center [72, 79] width 82 height 8
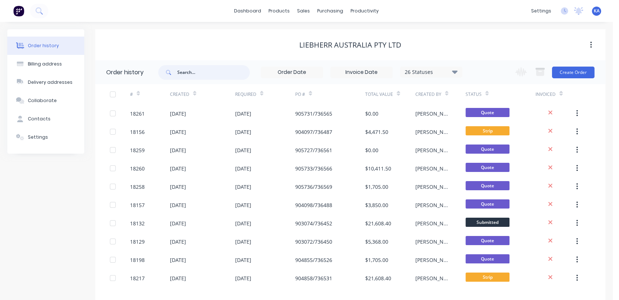
click at [191, 74] on input "text" at bounding box center [213, 72] width 73 height 15
type input "plunger"
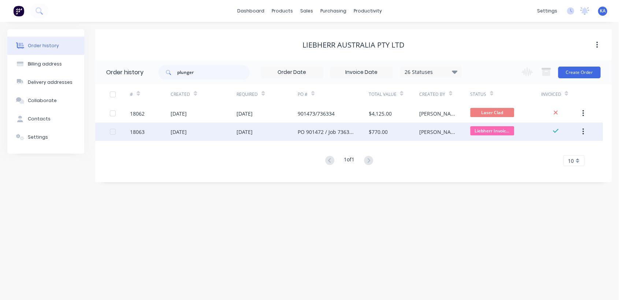
click at [581, 130] on button "button" at bounding box center [583, 131] width 17 height 13
click at [548, 164] on div "Duplicate" at bounding box center [557, 165] width 56 height 11
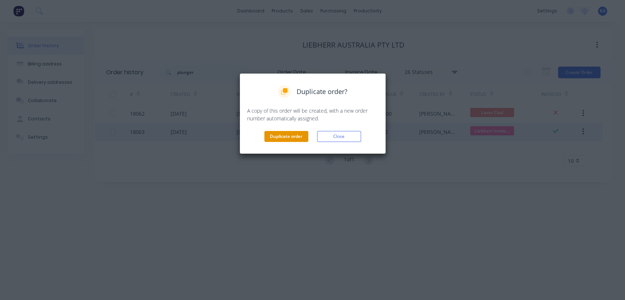
click at [276, 139] on button "Duplicate order" at bounding box center [287, 136] width 44 height 11
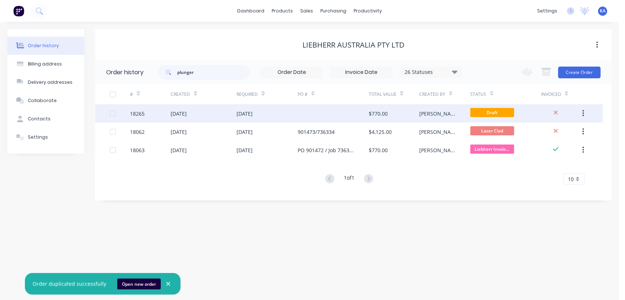
click at [245, 113] on div "[DATE]" at bounding box center [245, 114] width 16 height 8
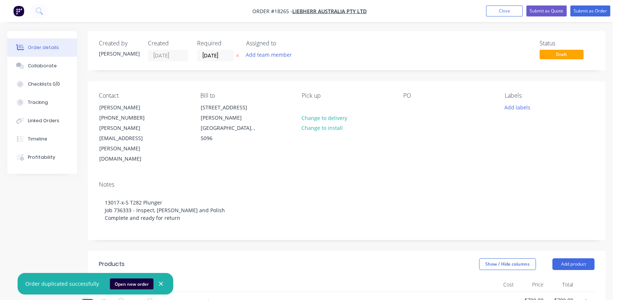
click at [411, 114] on div "PO" at bounding box center [448, 128] width 90 height 72
click at [407, 106] on div at bounding box center [409, 107] width 12 height 11
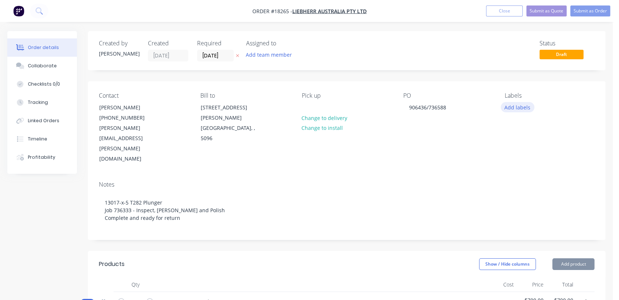
click at [519, 108] on button "Add labels" at bounding box center [518, 107] width 34 height 10
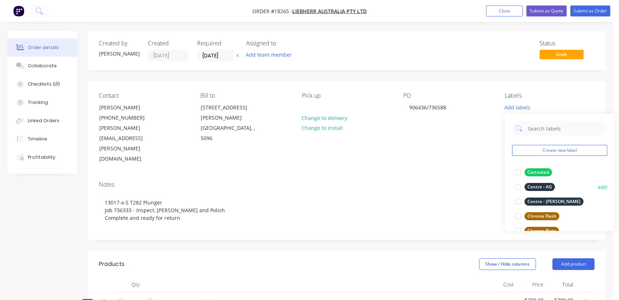
scroll to position [41, 0]
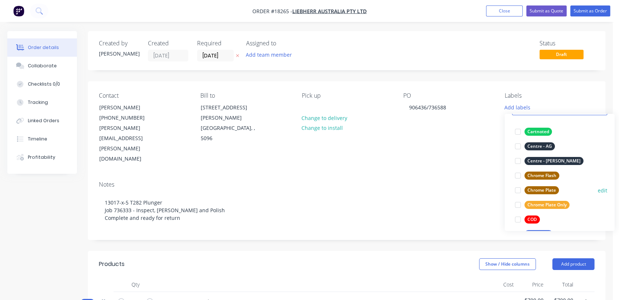
click at [551, 188] on div "Chrome Plate" at bounding box center [542, 191] width 34 height 8
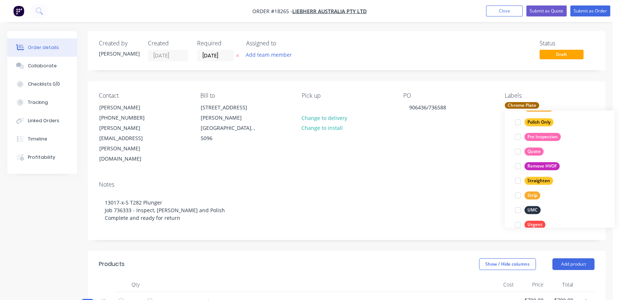
scroll to position [343, 0]
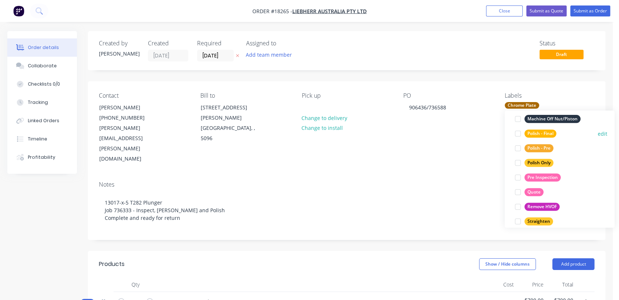
click at [545, 132] on div "Polish - Final" at bounding box center [541, 134] width 32 height 8
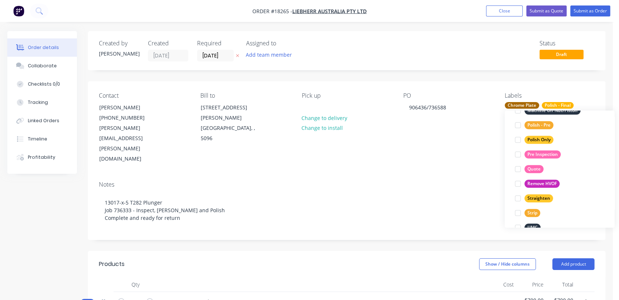
scroll to position [407, 0]
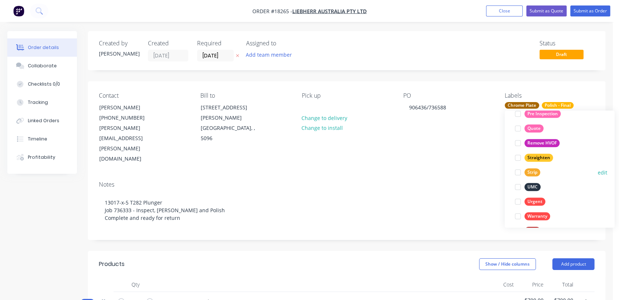
click at [534, 171] on div "Strip" at bounding box center [533, 173] width 16 height 8
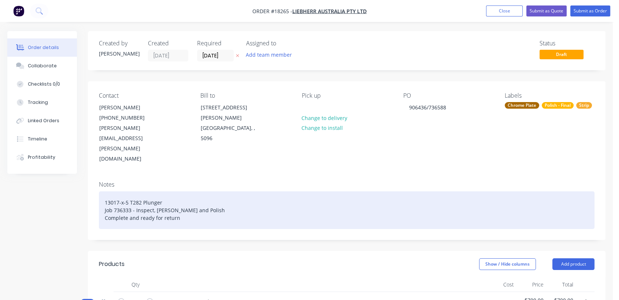
click at [481, 192] on div "13017-x-5 T282 Plunger Job 736333 - Inspect, [PERSON_NAME] and Polish Complete …" at bounding box center [347, 211] width 496 height 38
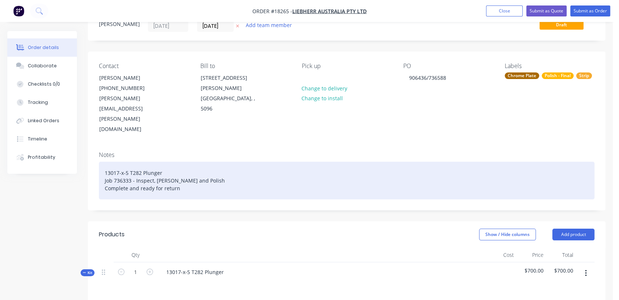
scroll to position [0, 0]
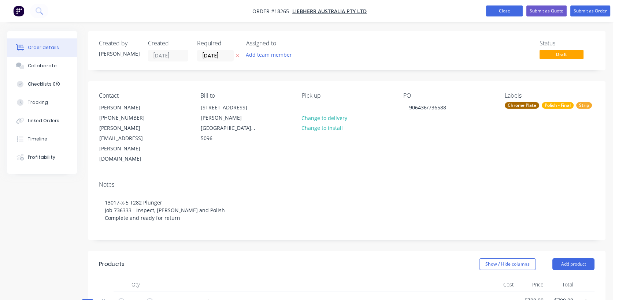
click at [504, 10] on button "Close" at bounding box center [504, 10] width 37 height 11
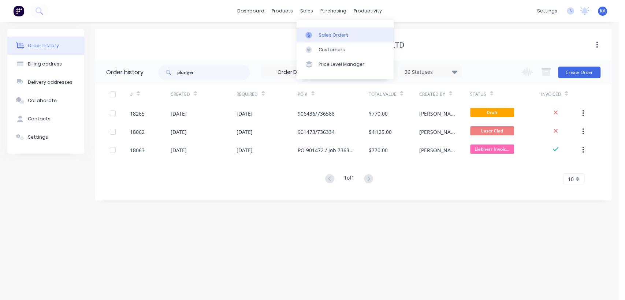
click at [329, 33] on div "Sales Orders" at bounding box center [334, 35] width 30 height 7
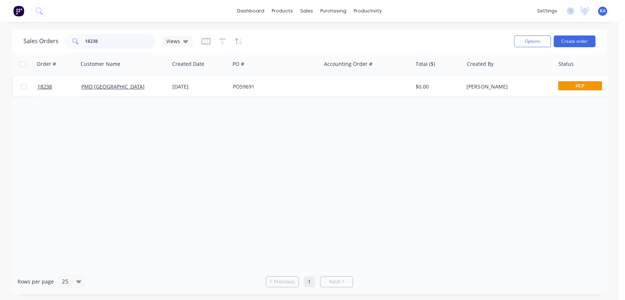
click at [117, 44] on input "18238" at bounding box center [120, 41] width 71 height 15
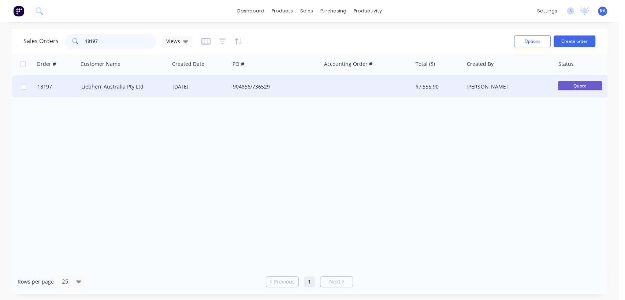
type input "18197"
click at [497, 87] on div "[PERSON_NAME]" at bounding box center [507, 86] width 81 height 7
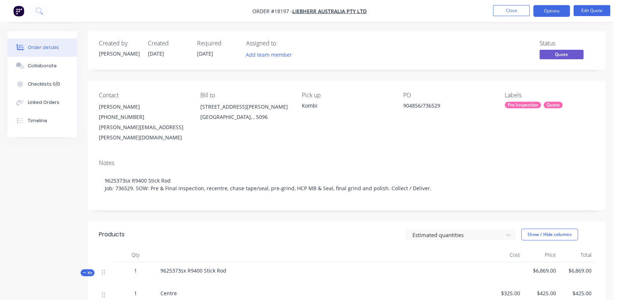
click at [213, 53] on span "[DATE]" at bounding box center [205, 53] width 16 height 7
click at [601, 7] on button "Edit Quote" at bounding box center [592, 10] width 37 height 11
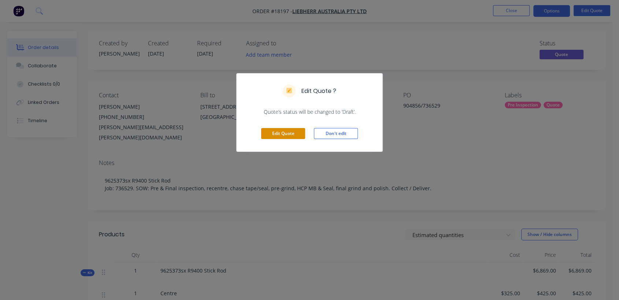
click at [284, 132] on button "Edit Quote" at bounding box center [283, 133] width 44 height 11
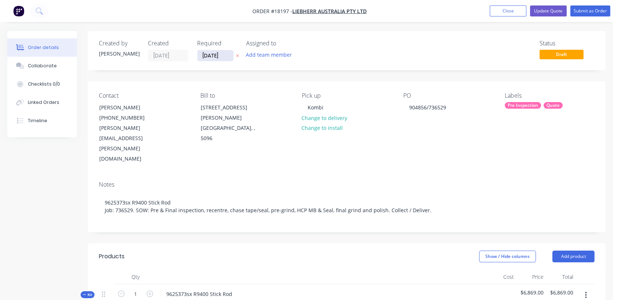
click at [227, 56] on input "[DATE]" at bounding box center [215, 55] width 36 height 11
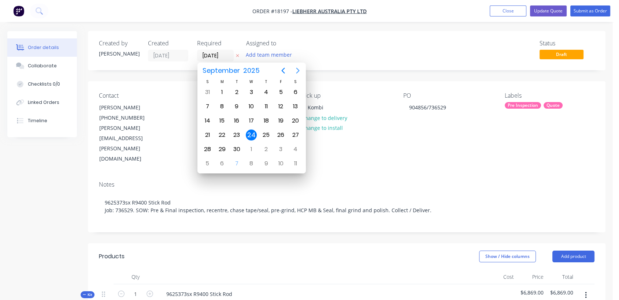
click at [296, 71] on icon "Next page" at bounding box center [298, 70] width 9 height 9
click at [297, 148] on div "31" at bounding box center [295, 149] width 11 height 11
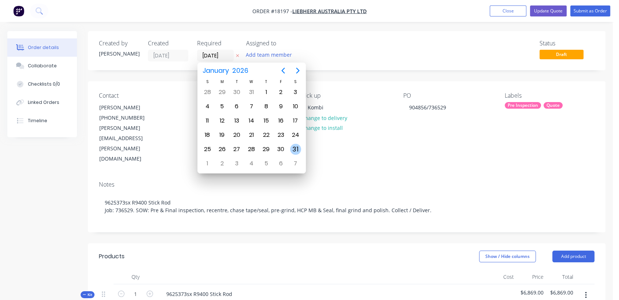
type input "[DATE]"
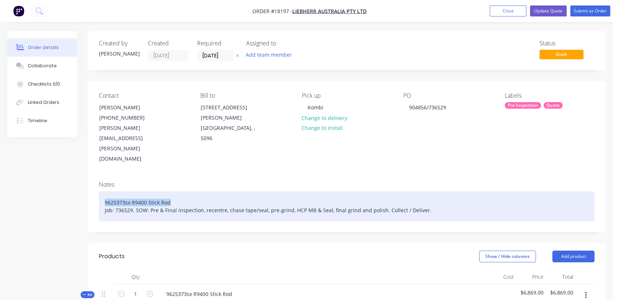
drag, startPoint x: 177, startPoint y: 171, endPoint x: 101, endPoint y: 155, distance: 77.4
click at [101, 176] on div "Notes 9625373sx R9400 Stick Rod Job: 736529. SOW: Pre & Final inspection, recen…" at bounding box center [347, 204] width 518 height 57
copy div "9625373sx R9400 Stick Rod"
click at [209, 192] on div "9625373sx R9400 Stick Rod Job: 736529. SOW: Pre & Final inspection, recentre, c…" at bounding box center [347, 207] width 496 height 30
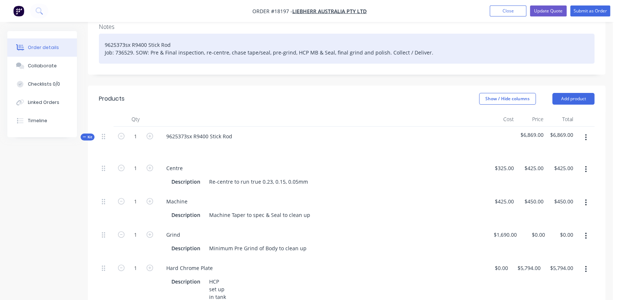
scroll to position [163, 0]
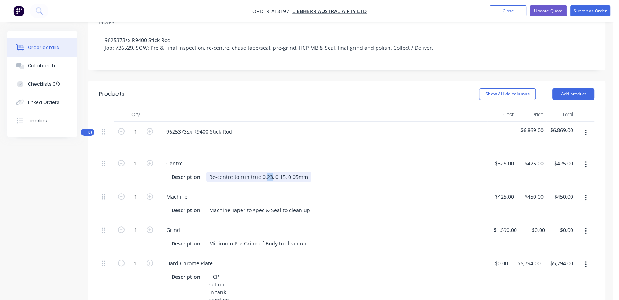
drag, startPoint x: 264, startPoint y: 152, endPoint x: 270, endPoint y: 156, distance: 7.3
click at [270, 172] on div "Re-centre to run true 0.23, 0.15, 0.05mm" at bounding box center [258, 177] width 105 height 11
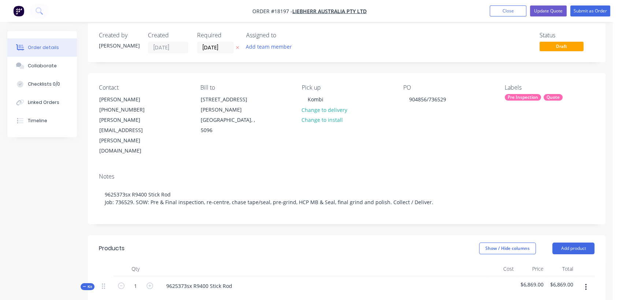
scroll to position [0, 0]
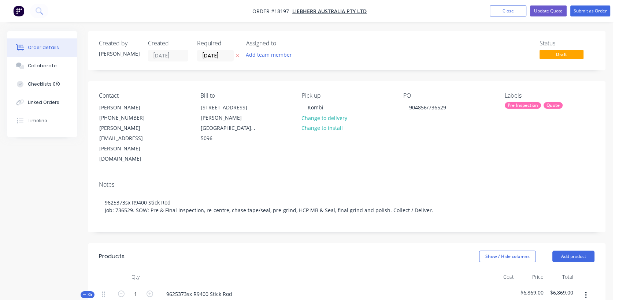
click at [528, 105] on div "Pre Inspection" at bounding box center [523, 105] width 36 height 7
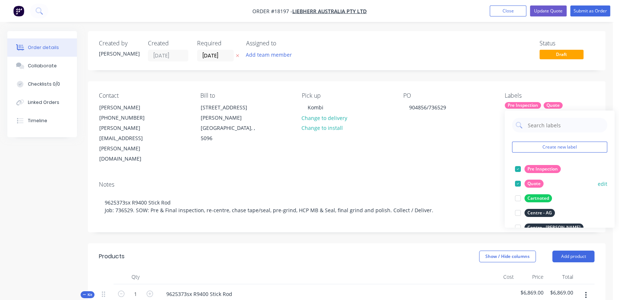
scroll to position [41, 0]
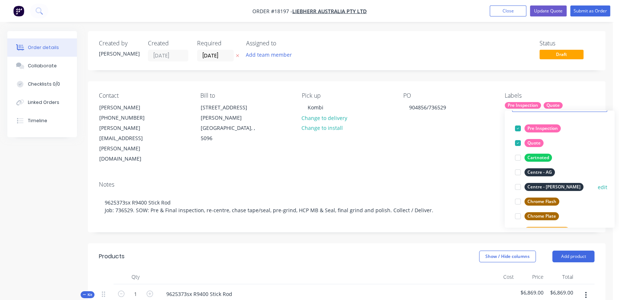
click at [555, 183] on div "Centre - [PERSON_NAME]" at bounding box center [554, 187] width 59 height 8
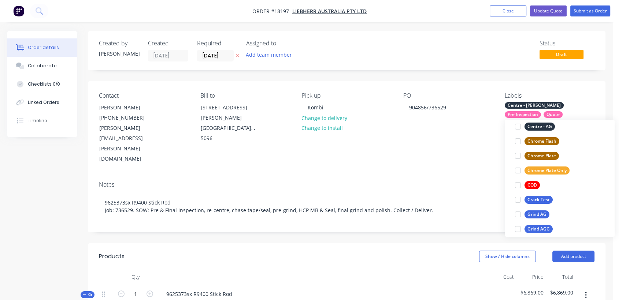
scroll to position [122, 0]
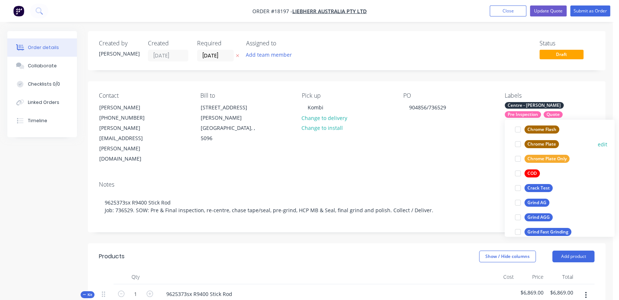
click at [552, 142] on div "Chrome Plate" at bounding box center [542, 144] width 34 height 8
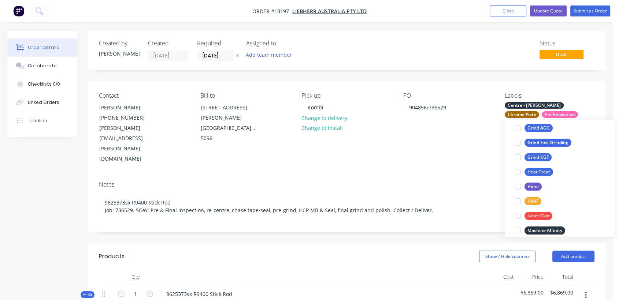
scroll to position [252, 0]
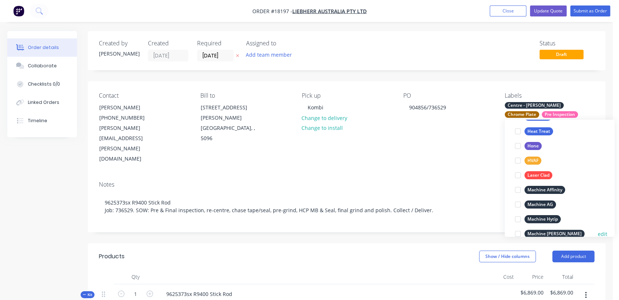
click at [551, 229] on button "Machine [PERSON_NAME]" at bounding box center [549, 234] width 75 height 10
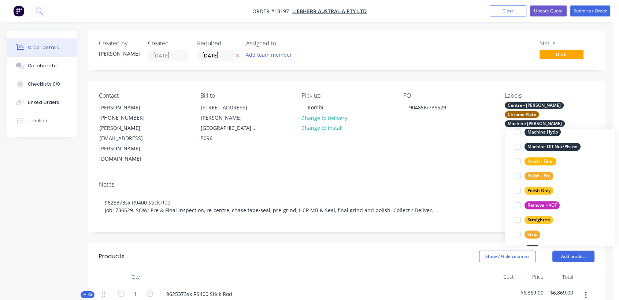
scroll to position [366, 0]
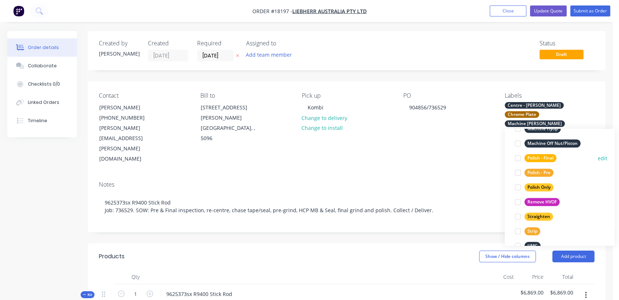
click at [548, 154] on div "Polish - Final" at bounding box center [541, 158] width 32 height 8
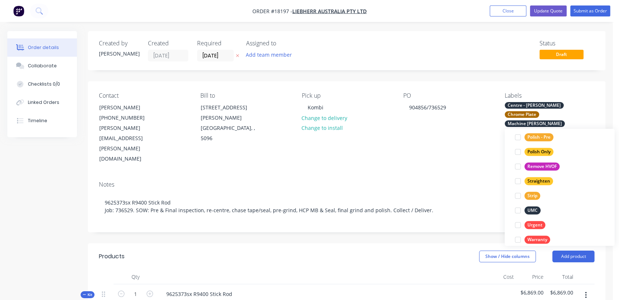
scroll to position [407, 0]
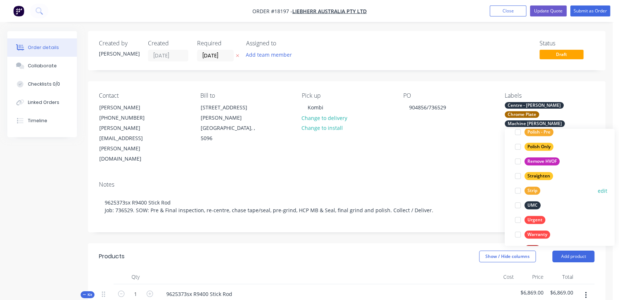
click at [535, 189] on div "Strip" at bounding box center [533, 191] width 16 height 8
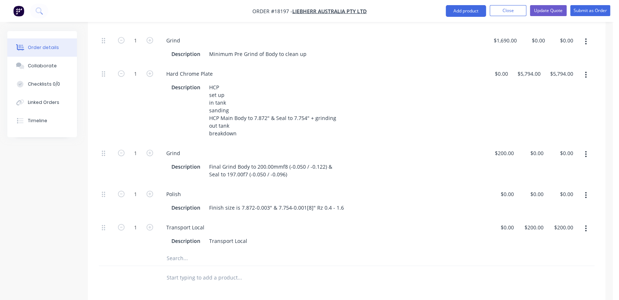
scroll to position [366, 0]
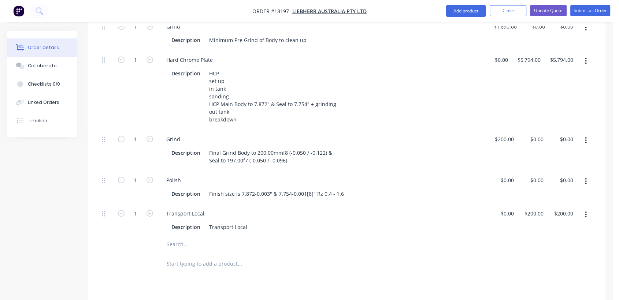
click at [193, 237] on input "text" at bounding box center [239, 244] width 147 height 15
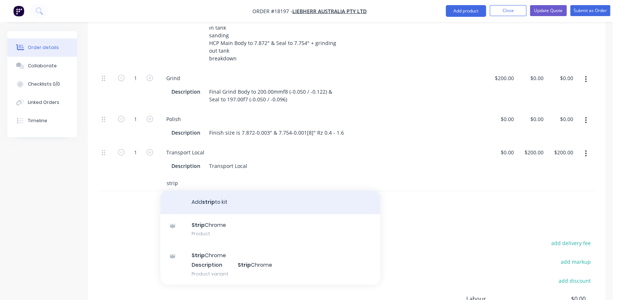
scroll to position [448, 0]
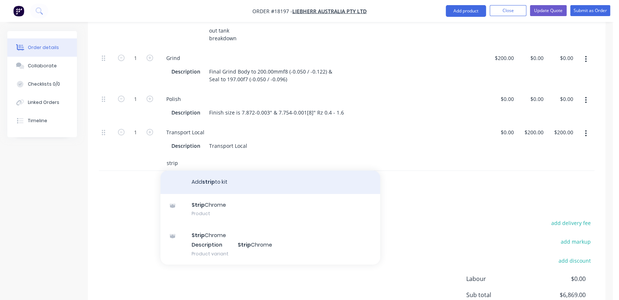
type input "strip"
click at [237, 171] on button "Add strip to kit" at bounding box center [270, 182] width 220 height 23
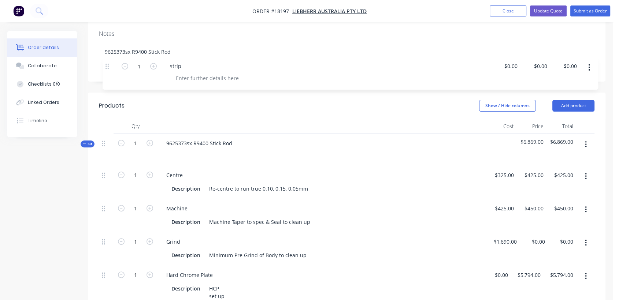
scroll to position [149, 0]
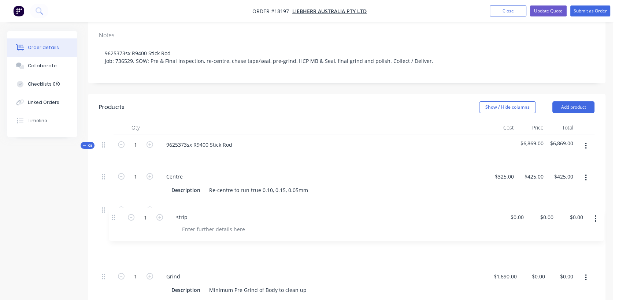
drag, startPoint x: 103, startPoint y: 141, endPoint x: 115, endPoint y: 214, distance: 74.7
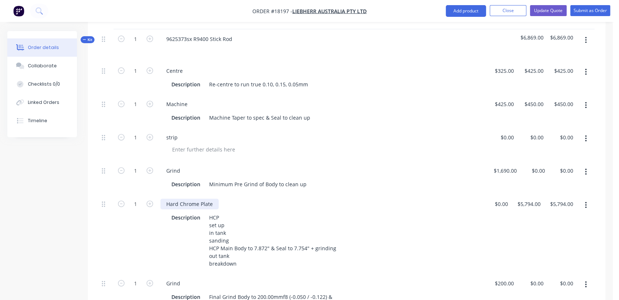
scroll to position [272, 0]
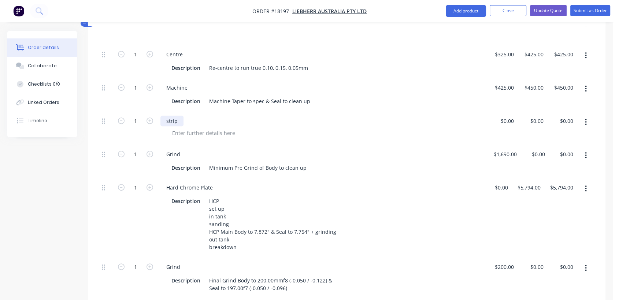
click at [182, 116] on div "strip" at bounding box center [171, 121] width 23 height 11
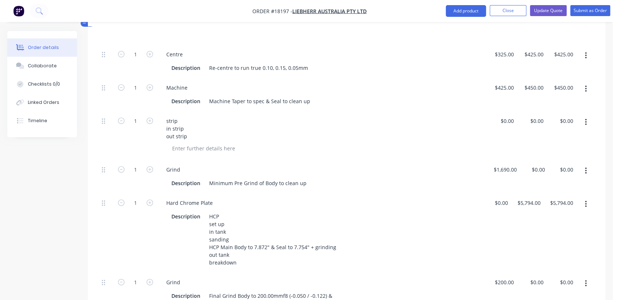
click at [309, 116] on div "strip in strip out strip" at bounding box center [322, 129] width 324 height 26
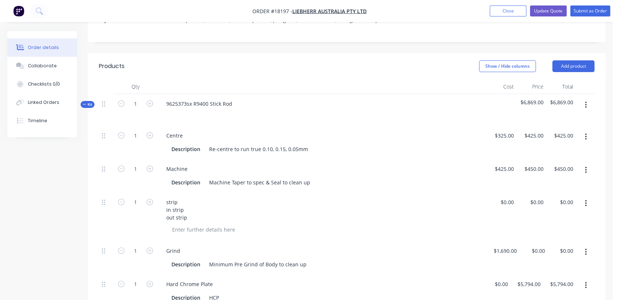
scroll to position [231, 0]
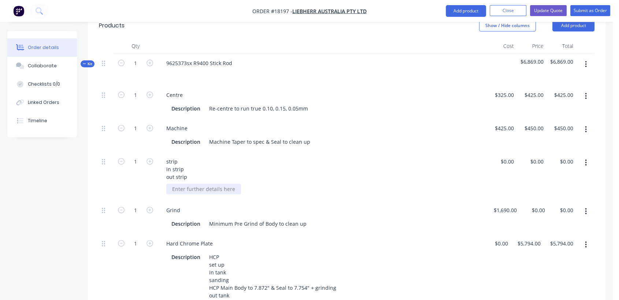
click at [187, 184] on div at bounding box center [203, 189] width 75 height 11
drag, startPoint x: 162, startPoint y: 146, endPoint x: 187, endPoint y: 152, distance: 25.2
click at [187, 156] on div "strip in strip out strip" at bounding box center [176, 169] width 33 height 26
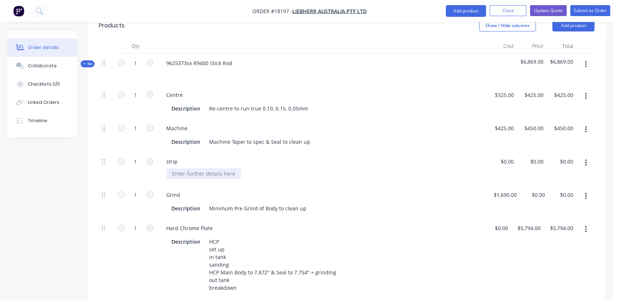
click at [184, 156] on div "strip" at bounding box center [323, 168] width 330 height 33
paste div
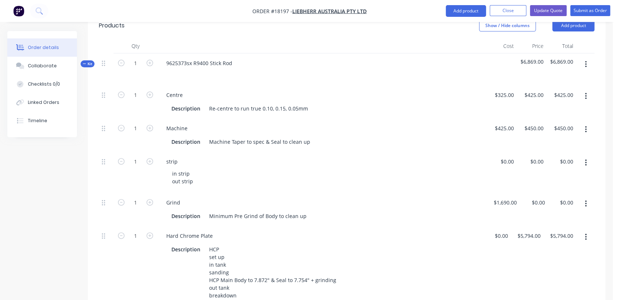
click at [243, 156] on div "strip" at bounding box center [322, 161] width 324 height 11
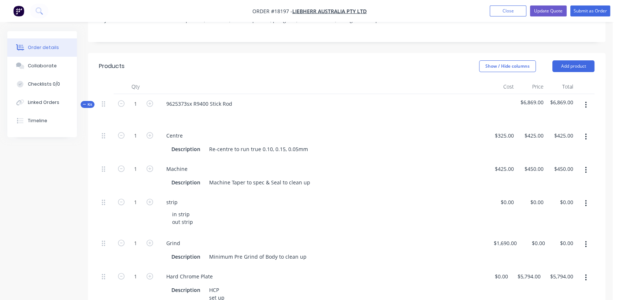
scroll to position [0, 0]
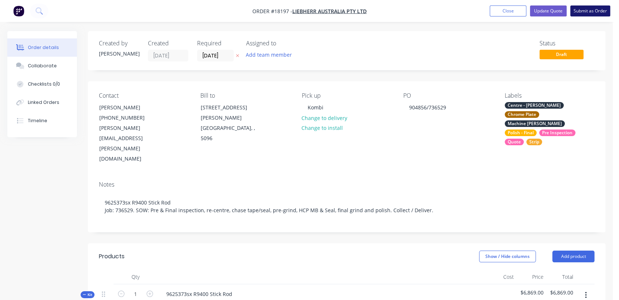
click at [595, 8] on button "Submit as Order" at bounding box center [591, 10] width 40 height 11
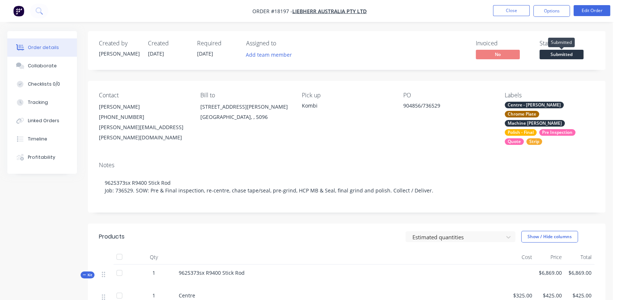
click at [563, 52] on span "Submitted" at bounding box center [562, 54] width 44 height 9
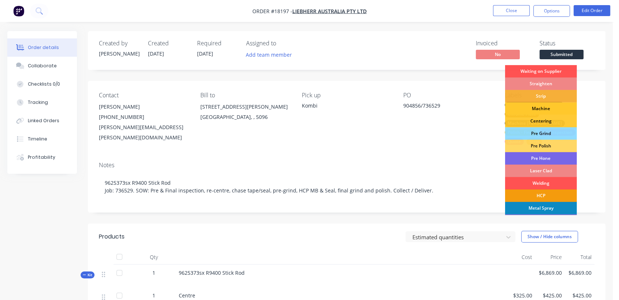
click at [538, 107] on div "Machine" at bounding box center [541, 109] width 72 height 12
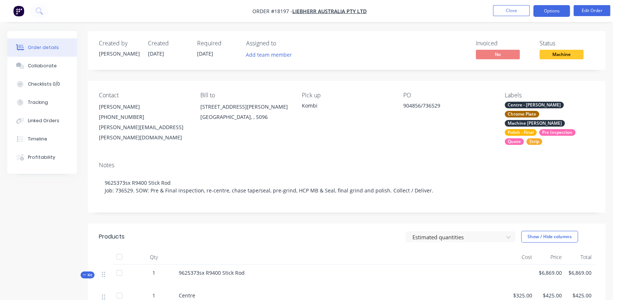
click at [558, 12] on button "Options" at bounding box center [552, 11] width 37 height 12
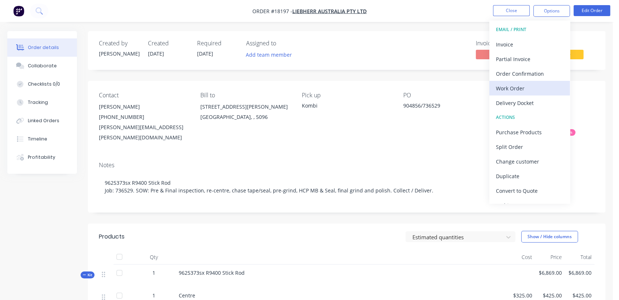
click at [523, 90] on div "Work Order" at bounding box center [529, 88] width 67 height 11
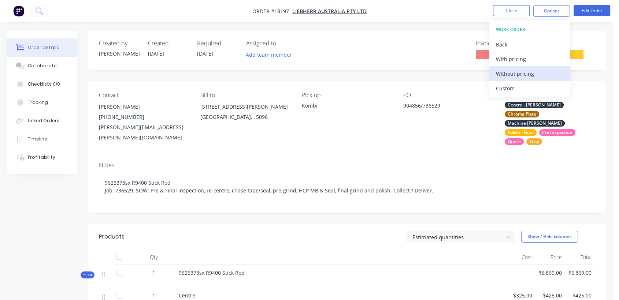
click at [525, 71] on div "Without pricing" at bounding box center [529, 74] width 67 height 11
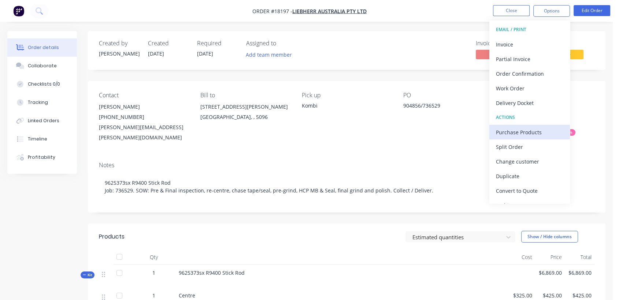
click at [519, 132] on div "Purchase Products" at bounding box center [529, 132] width 67 height 11
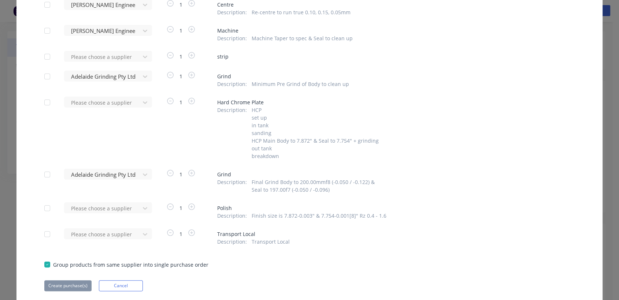
scroll to position [41, 0]
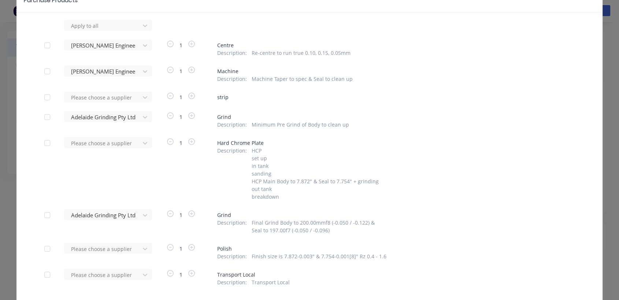
click at [41, 45] on div at bounding box center [47, 45] width 15 height 15
click at [44, 72] on div at bounding box center [47, 71] width 15 height 15
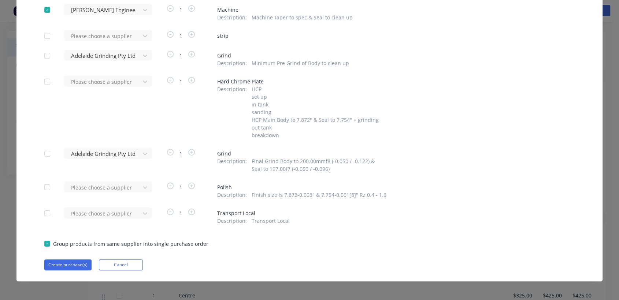
scroll to position [105, 0]
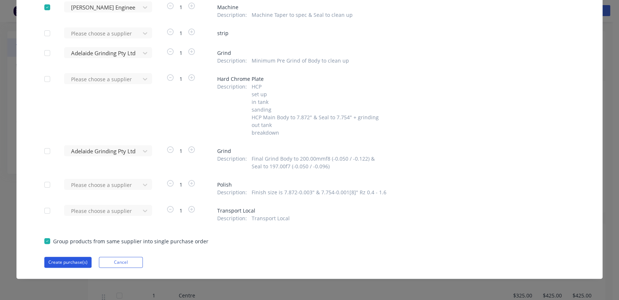
click at [71, 261] on button "Create purchase(s)" at bounding box center [67, 262] width 47 height 11
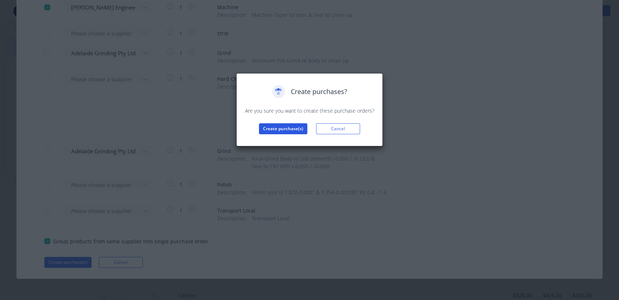
click at [267, 128] on button "Create purchase(s)" at bounding box center [283, 128] width 48 height 11
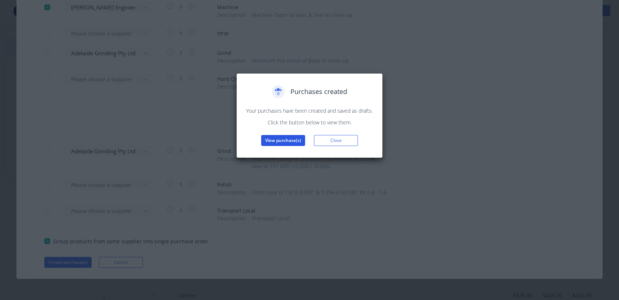
click at [278, 141] on button "View purchase(s)" at bounding box center [283, 140] width 44 height 11
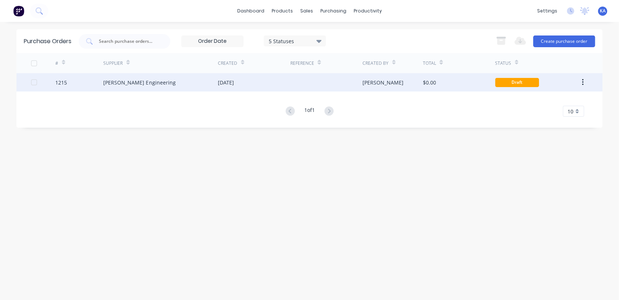
click at [234, 80] on div "[DATE]" at bounding box center [226, 83] width 16 height 8
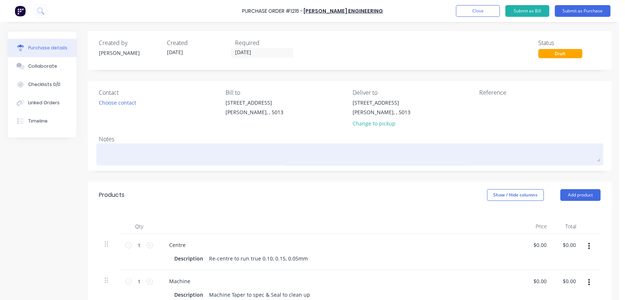
click at [126, 150] on textarea at bounding box center [350, 153] width 502 height 16
paste textarea "in strip out strip"
type textarea "x"
type textarea "in strip out strip"
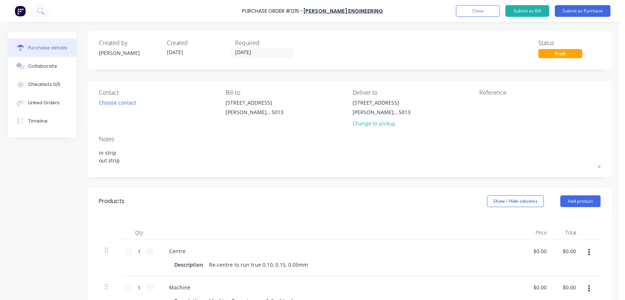
drag, startPoint x: 125, startPoint y: 165, endPoint x: 91, endPoint y: 147, distance: 38.9
click at [91, 147] on div "Contact Choose contact [PERSON_NAME] to [STREET_ADDRESS][PERSON_NAME] Deliver t…" at bounding box center [350, 129] width 524 height 96
type textarea "x"
type textarea "R"
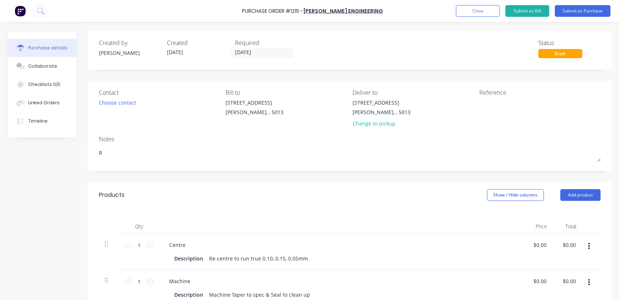
type textarea "x"
type textarea "R9"
type textarea "x"
type textarea "R94"
type textarea "x"
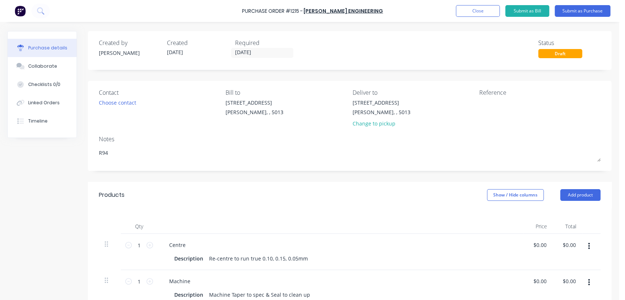
type textarea "R940"
type textarea "x"
type textarea "R9400"
type textarea "x"
type textarea "R9400"
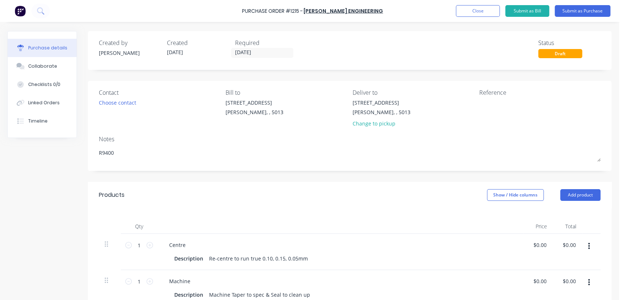
type textarea "x"
type textarea "R9400 S"
type textarea "x"
type textarea "R9400 St"
type textarea "x"
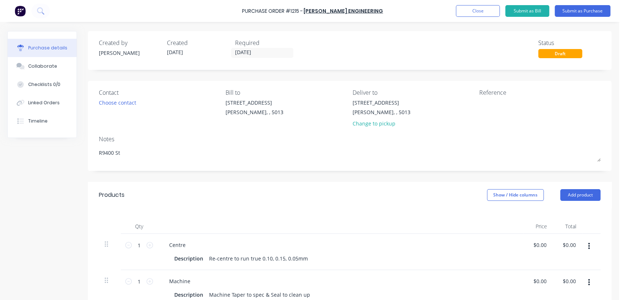
type textarea "R9400 Sti"
type textarea "x"
type textarea "R9400 Stic"
type textarea "x"
type textarea "R9400 Stick"
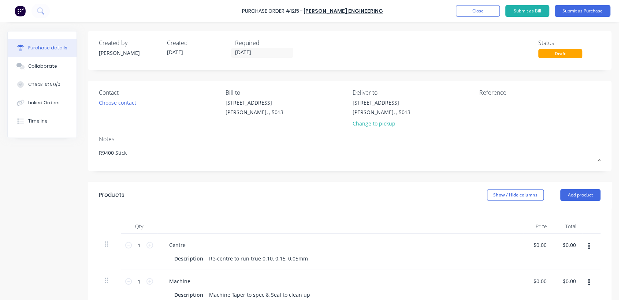
type textarea "x"
type textarea "R9400 Stick"
type textarea "x"
type textarea "R9400 Stick R"
type textarea "x"
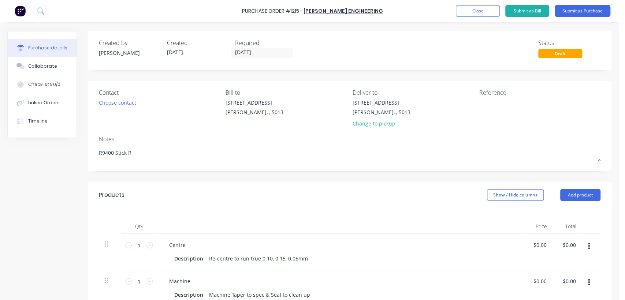
type textarea "R9400 Stick Ro"
type textarea "x"
type textarea "R9400 Stick Rod"
type textarea "x"
type textarea "R9400 Stick Rod 7"
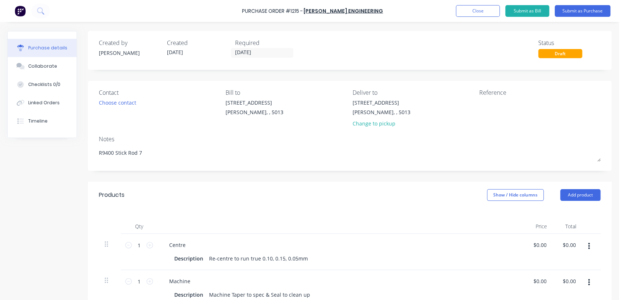
type textarea "x"
type textarea "R9400 Stick Rod 73"
type textarea "x"
type textarea "R9400 Stick Rod 736"
type textarea "x"
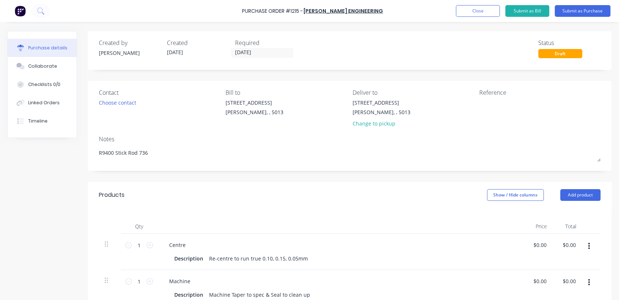
type textarea "R9400 Stick Rod 7365"
type textarea "x"
type textarea "R9400 Stick Rod 73652"
type textarea "x"
type textarea "R9400 Stick Rod 736529"
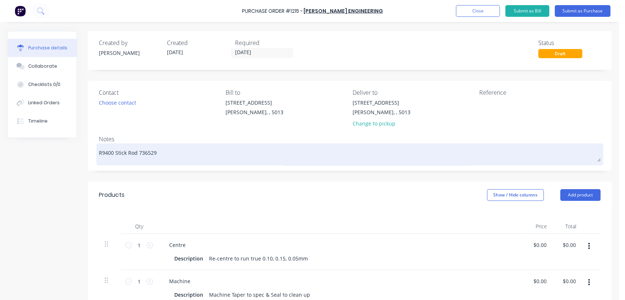
type textarea "x"
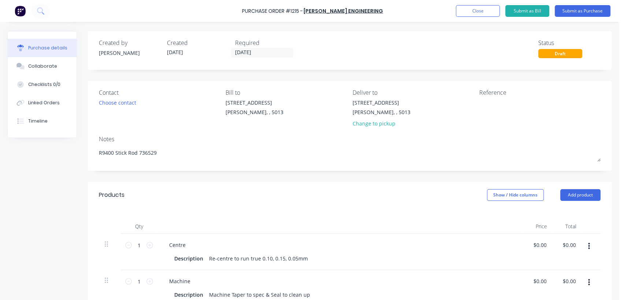
drag, startPoint x: 161, startPoint y: 155, endPoint x: 74, endPoint y: 153, distance: 86.5
click at [74, 153] on div "Created by [PERSON_NAME] Created [DATE] Required [DATE] Status Draft Contact Ch…" at bounding box center [309, 242] width 605 height 423
type textarea "R9400 Stick Rod 736529"
type textarea "x"
type textarea "R9400 Stick Rod 736529"
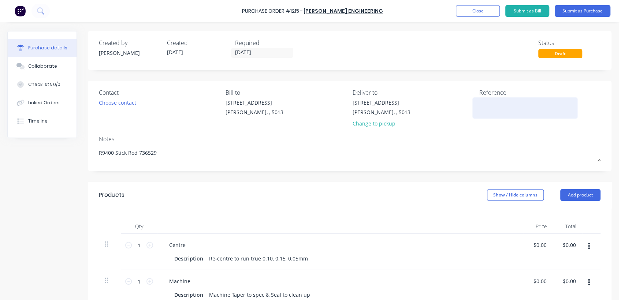
click at [484, 107] on textarea at bounding box center [526, 107] width 92 height 16
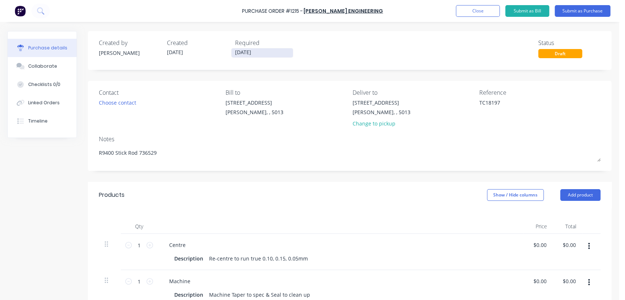
type textarea "TC18197"
type textarea "x"
type textarea "TC18197"
click at [255, 51] on input "[DATE]" at bounding box center [263, 52] width 62 height 9
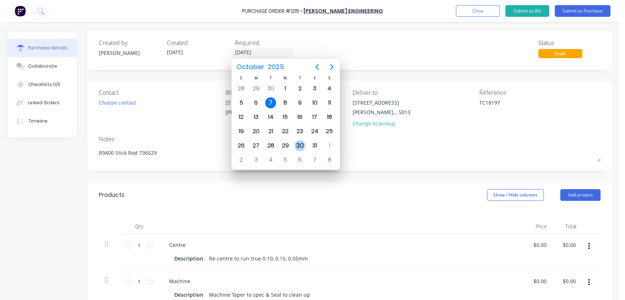
click at [299, 141] on div "30" at bounding box center [300, 145] width 11 height 11
type textarea "x"
type input "[DATE]"
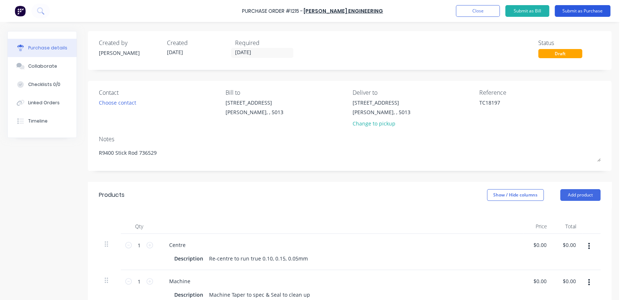
click at [573, 10] on button "Submit as Purchase" at bounding box center [583, 11] width 56 height 12
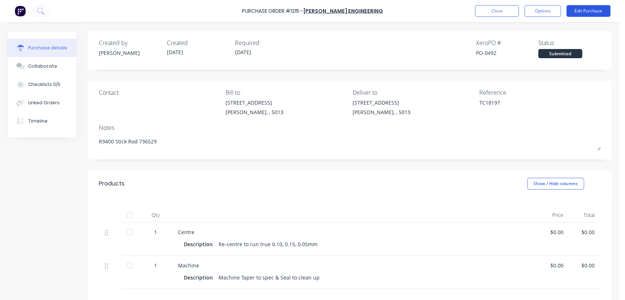
click at [586, 11] on button "Edit Purchase" at bounding box center [589, 11] width 44 height 12
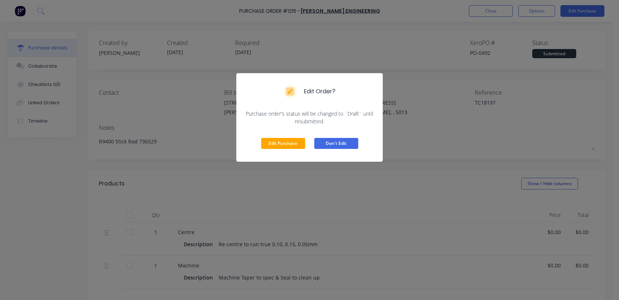
click at [328, 144] on button "Don't Edit" at bounding box center [336, 143] width 44 height 11
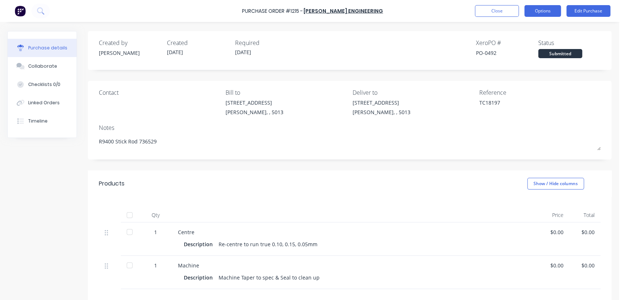
click at [538, 12] on button "Options" at bounding box center [543, 11] width 37 height 12
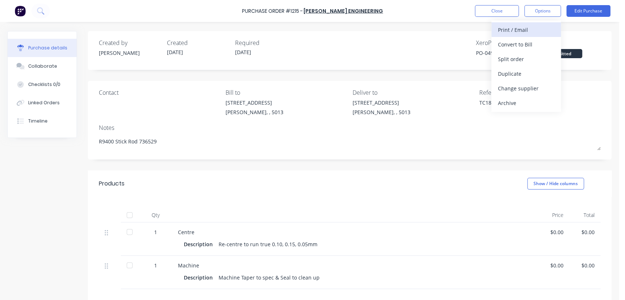
click at [525, 28] on div "Print / Email" at bounding box center [526, 30] width 56 height 11
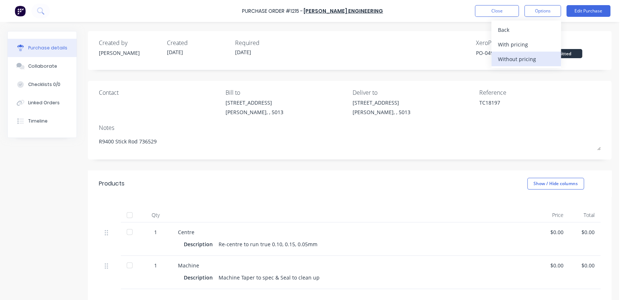
click at [527, 62] on div "Without pricing" at bounding box center [526, 59] width 56 height 11
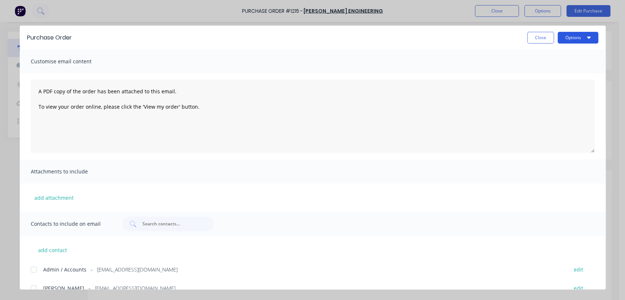
click at [580, 40] on button "Options" at bounding box center [578, 38] width 41 height 12
click at [545, 69] on div "Print" at bounding box center [564, 71] width 56 height 11
click at [542, 38] on button "Close" at bounding box center [541, 38] width 27 height 12
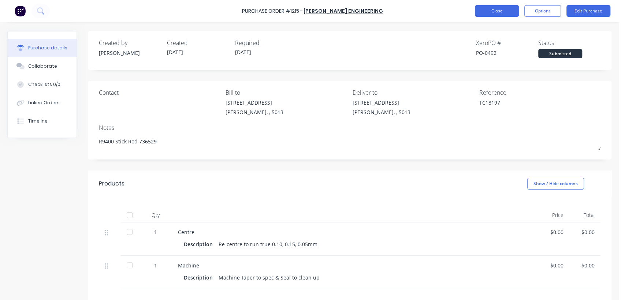
click at [498, 10] on button "Close" at bounding box center [497, 11] width 44 height 12
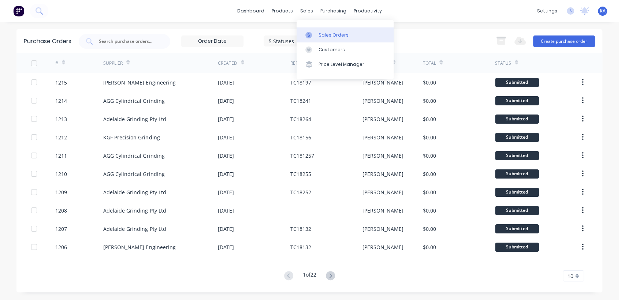
click at [330, 33] on div "Sales Orders" at bounding box center [334, 35] width 30 height 7
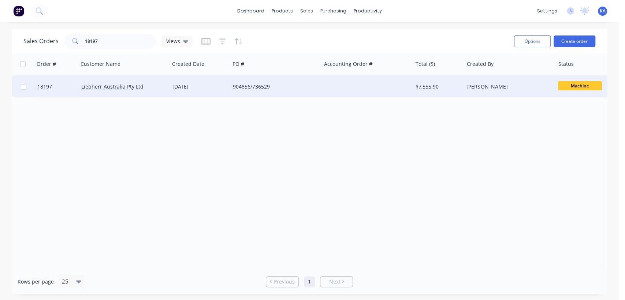
click at [435, 86] on div "$7,555.90" at bounding box center [437, 86] width 43 height 7
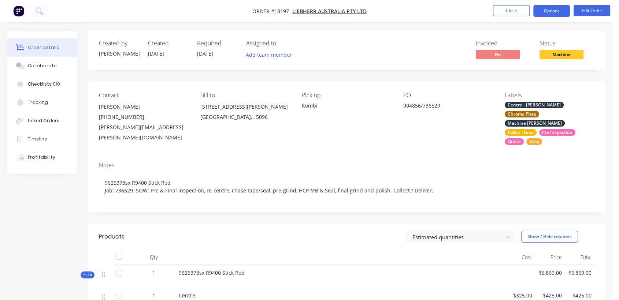
click at [542, 12] on button "Options" at bounding box center [552, 11] width 37 height 12
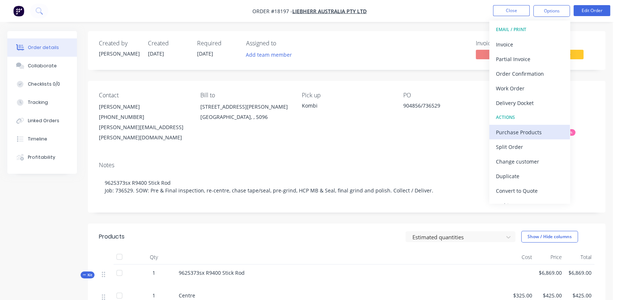
click at [516, 130] on div "Purchase Products" at bounding box center [529, 132] width 67 height 11
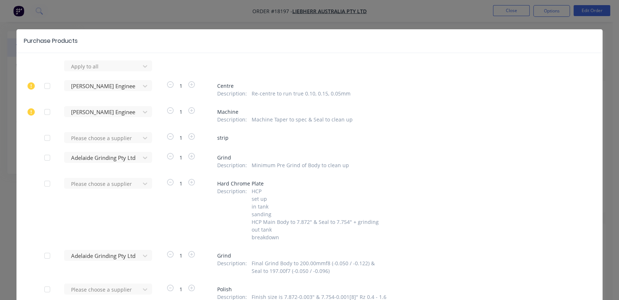
click at [45, 159] on div at bounding box center [47, 158] width 15 height 15
click at [47, 256] on div at bounding box center [47, 256] width 15 height 15
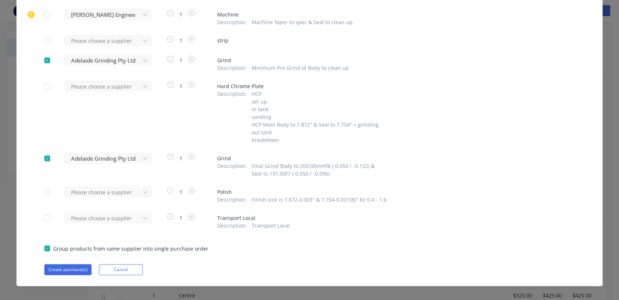
scroll to position [105, 0]
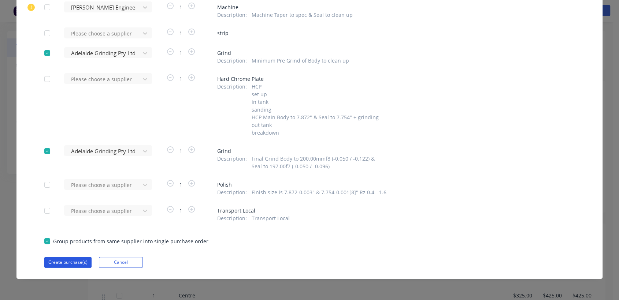
click at [83, 262] on button "Create purchase(s)" at bounding box center [67, 262] width 47 height 11
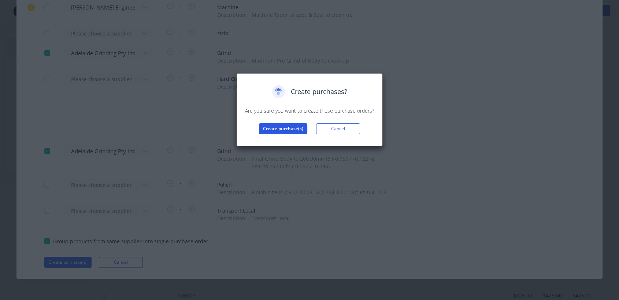
click at [295, 127] on button "Create purchase(s)" at bounding box center [283, 128] width 48 height 11
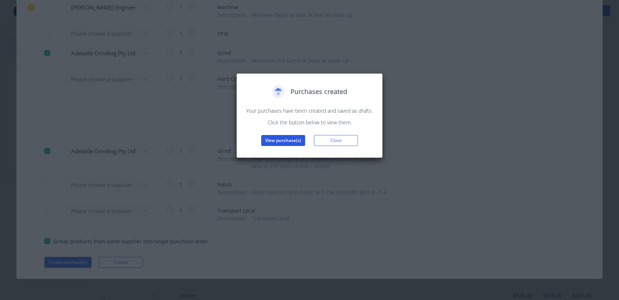
click at [289, 137] on button "View purchase(s)" at bounding box center [283, 140] width 44 height 11
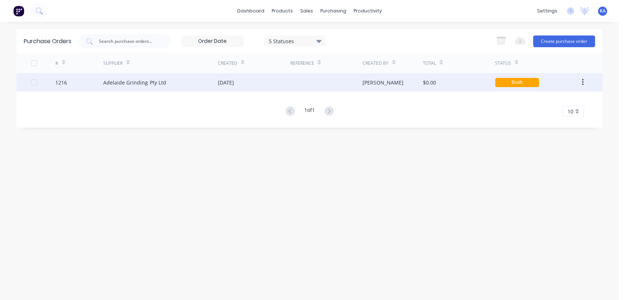
click at [234, 80] on div "[DATE]" at bounding box center [226, 83] width 16 height 8
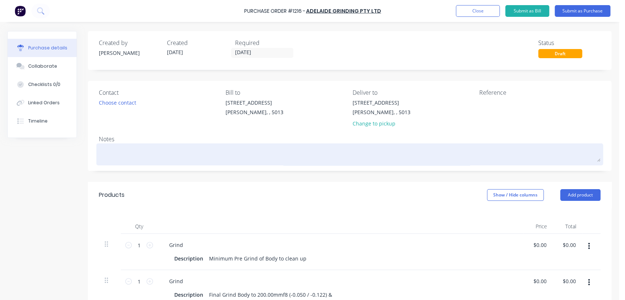
click at [131, 145] on textarea at bounding box center [350, 153] width 502 height 16
paste textarea "R9400 Stick Rod 736529"
type textarea "x"
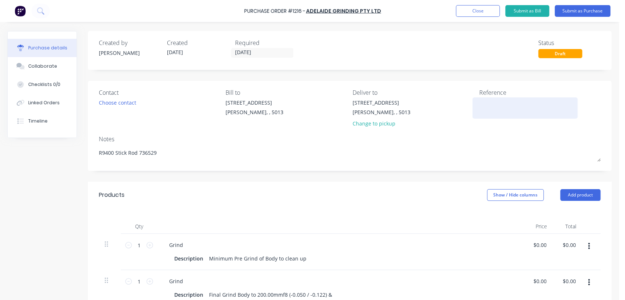
type textarea "R9400 Stick Rod 736529"
type textarea "x"
type textarea "R9400 Stick Rod 736529"
click at [480, 106] on textarea at bounding box center [526, 107] width 92 height 16
type textarea "TC1"
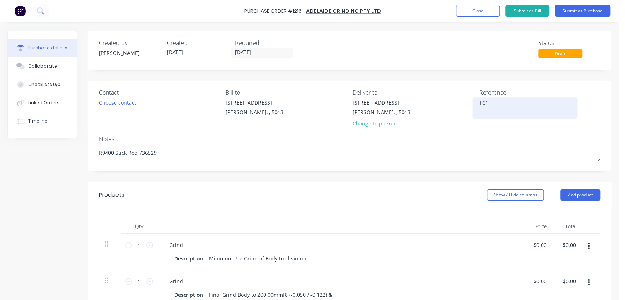
type textarea "x"
type textarea "TC18"
type textarea "x"
type textarea "TC181"
type textarea "x"
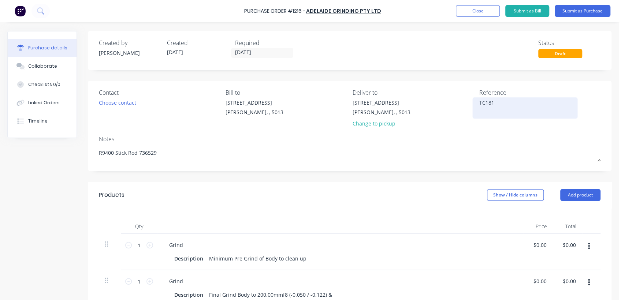
type textarea "TC1819"
type textarea "x"
type textarea "TC18197"
type textarea "x"
type textarea "TC18197"
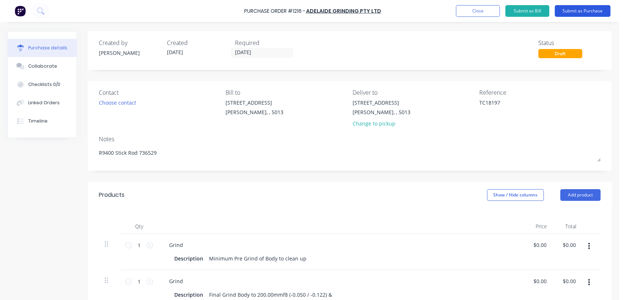
click at [574, 10] on button "Submit as Purchase" at bounding box center [583, 11] width 56 height 12
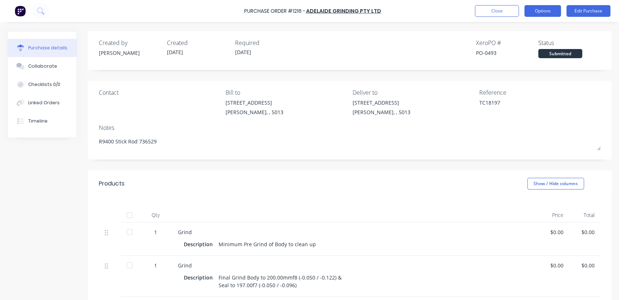
click at [547, 8] on button "Options" at bounding box center [543, 11] width 37 height 12
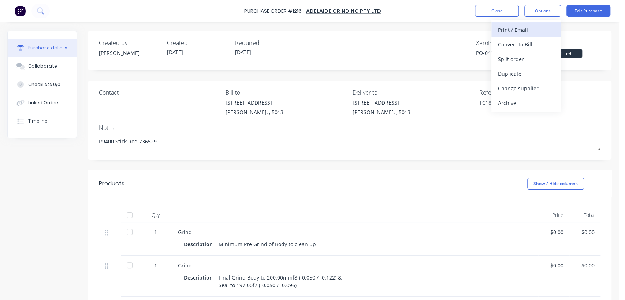
click at [521, 29] on div "Print / Email" at bounding box center [526, 30] width 56 height 11
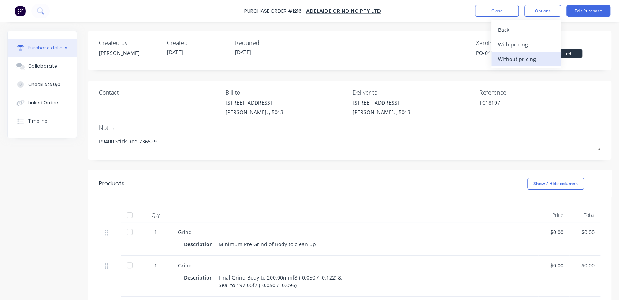
click at [522, 56] on div "Without pricing" at bounding box center [526, 59] width 56 height 11
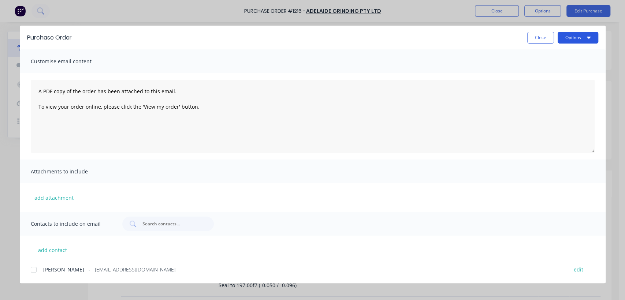
click at [570, 36] on button "Options" at bounding box center [578, 38] width 41 height 12
click at [547, 70] on div "Print" at bounding box center [564, 71] width 56 height 11
click at [539, 35] on button "Close" at bounding box center [541, 38] width 27 height 12
type textarea "x"
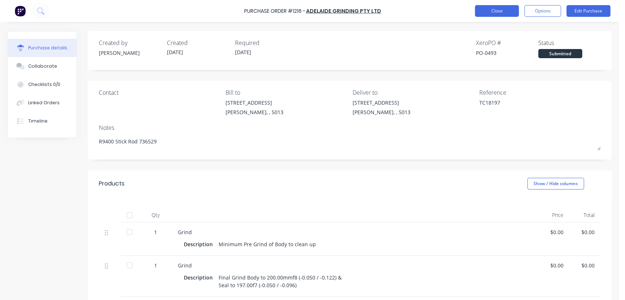
click at [494, 11] on button "Close" at bounding box center [497, 11] width 44 height 12
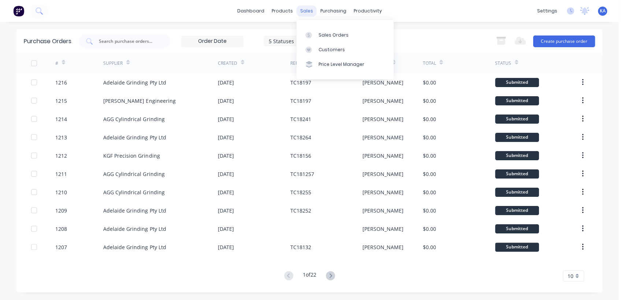
click at [303, 9] on div "sales" at bounding box center [307, 10] width 20 height 11
click at [333, 34] on div "Sales Orders" at bounding box center [334, 35] width 30 height 7
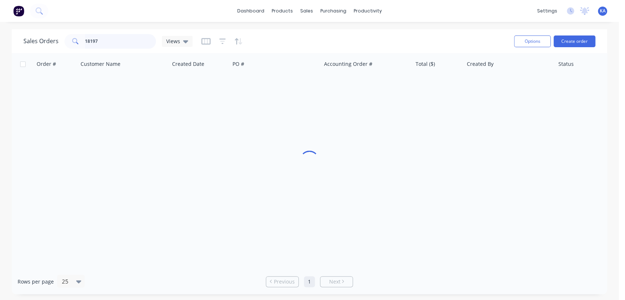
click at [117, 47] on input "18197" at bounding box center [120, 41] width 71 height 15
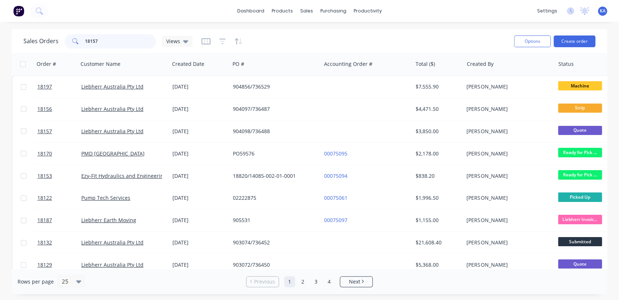
type input "18157"
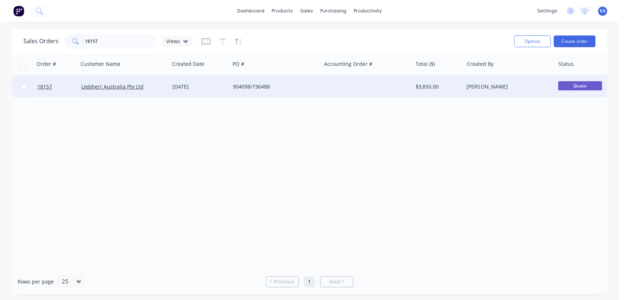
click at [240, 86] on div "904098/736488" at bounding box center [273, 86] width 81 height 7
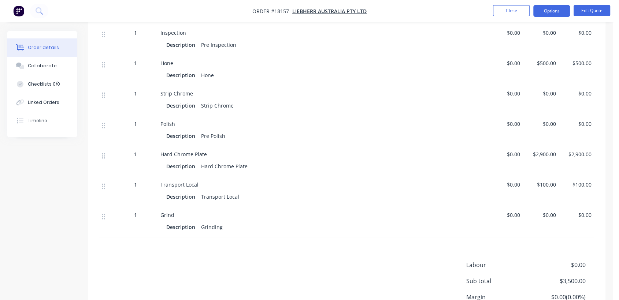
scroll to position [244, 0]
click at [596, 12] on button "Edit Quote" at bounding box center [592, 10] width 37 height 11
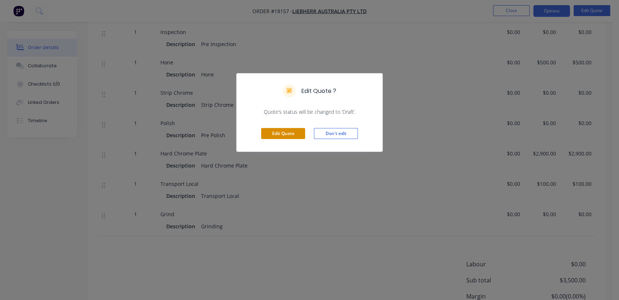
click at [282, 131] on button "Edit Quote" at bounding box center [283, 133] width 44 height 11
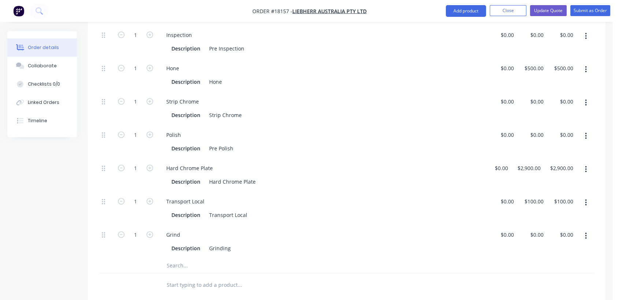
scroll to position [285, 0]
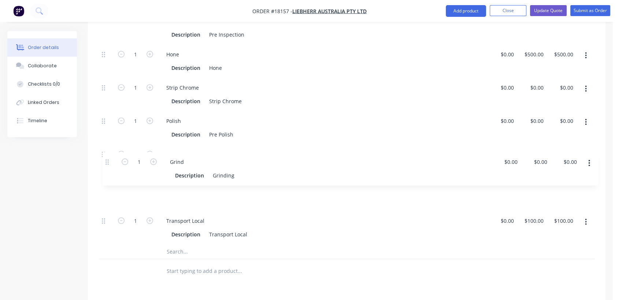
drag, startPoint x: 104, startPoint y: 202, endPoint x: 108, endPoint y: 160, distance: 42.7
click at [108, 160] on div "1 Inspection Description Pre Inspection $0.00 $0.00 $0.00 $0.00 $0.00 $0.00 1 H…" at bounding box center [347, 127] width 496 height 233
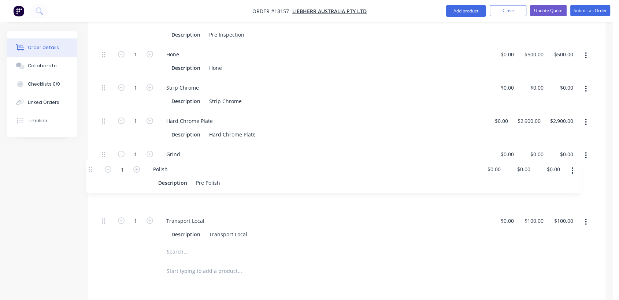
drag, startPoint x: 102, startPoint y: 102, endPoint x: 89, endPoint y: 171, distance: 70.9
click at [89, 171] on div "Qty Cost Price Total Kit 1 11822596sx T264 Second Stage $3,500.00 $3,500.00 1 I…" at bounding box center [347, 124] width 518 height 319
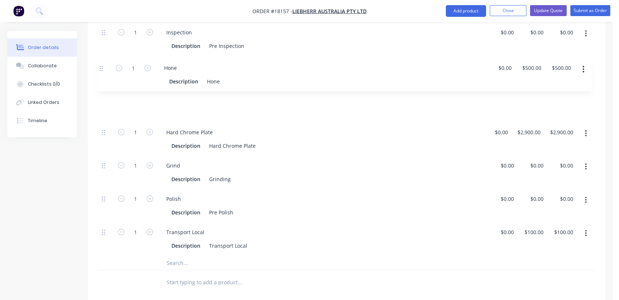
scroll to position [273, 0]
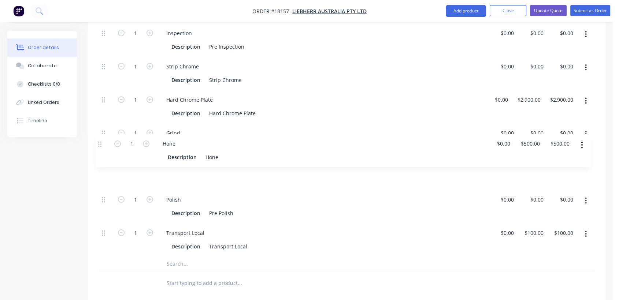
drag, startPoint x: 103, startPoint y: 36, endPoint x: 99, endPoint y: 147, distance: 110.7
click at [99, 147] on div "1 Inspection Description Pre Inspection $0.00 $0.00 $0.00 $0.00 $0.00 $0.00 1 H…" at bounding box center [347, 139] width 496 height 233
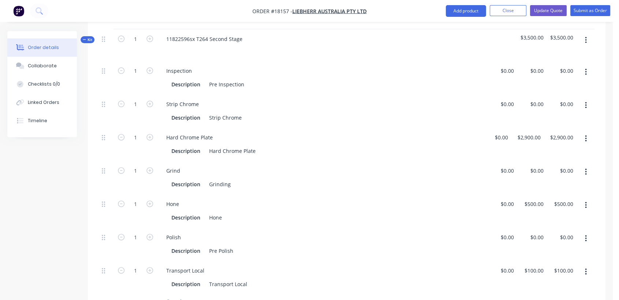
scroll to position [232, 0]
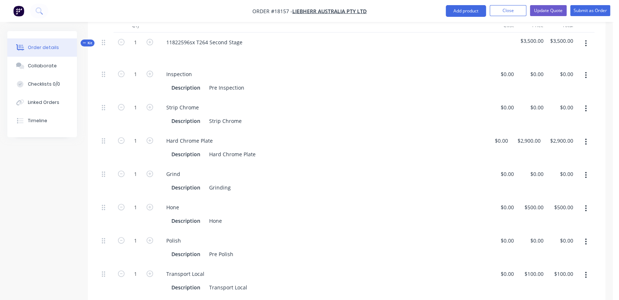
click at [588, 236] on button "button" at bounding box center [585, 242] width 17 height 13
click at [546, 256] on div "Duplicate" at bounding box center [560, 261] width 56 height 11
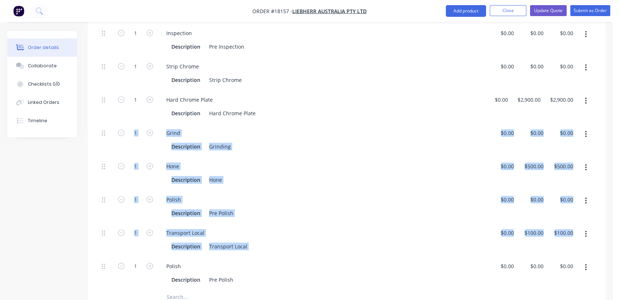
drag, startPoint x: 100, startPoint y: 247, endPoint x: 110, endPoint y: 125, distance: 122.4
click at [110, 125] on div "1 Inspection Description Pre Inspection $0.00 $0.00 $0.00 $0.00 $0.00 $0.00 1 S…" at bounding box center [347, 156] width 496 height 267
click at [102, 263] on icon at bounding box center [103, 266] width 3 height 7
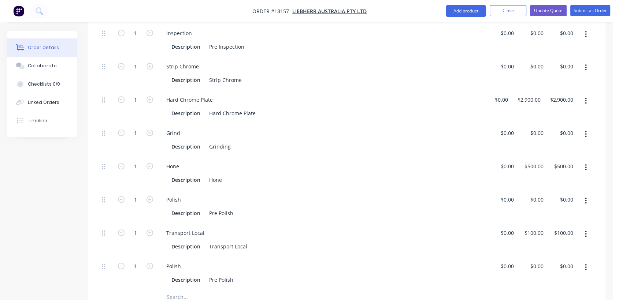
click at [246, 270] on div "1 Inspection Description Pre Inspection $0.00 $0.00 $0.00 $0.00 $0.00 $0.00 1 S…" at bounding box center [347, 164] width 496 height 282
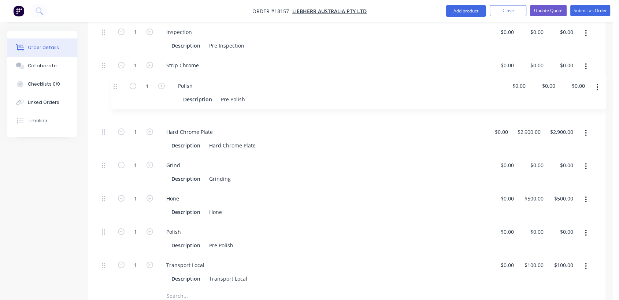
drag, startPoint x: 103, startPoint y: 248, endPoint x: 115, endPoint y: 82, distance: 166.0
click at [115, 82] on div "1 Inspection Description Pre Inspection $0.00 $0.00 $0.00 $0.00 $0.00 $0.00 1 S…" at bounding box center [347, 155] width 496 height 267
click at [249, 74] on div "Description Strip Chrome" at bounding box center [321, 79] width 305 height 11
click at [239, 107] on div "Description Pre Polish" at bounding box center [321, 112] width 305 height 11
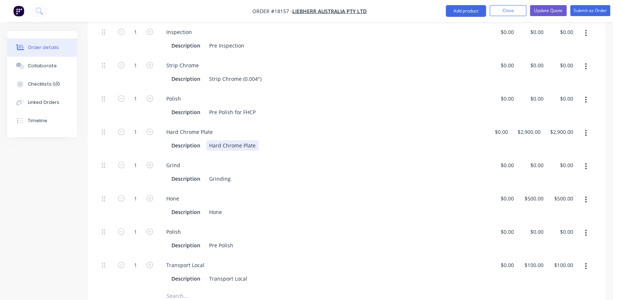
click at [209, 140] on div "Hard Chrome Plate" at bounding box center [232, 145] width 52 height 11
click at [273, 140] on div "Description Flash Hard Chrome Plate" at bounding box center [321, 145] width 305 height 11
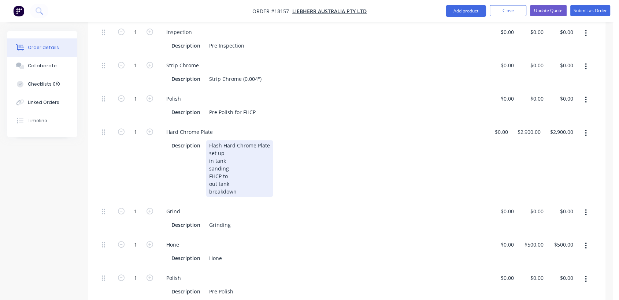
click at [235, 158] on div "Flash Hard Chrome Plate set up in tank sanding FHCP to out tank breakdown" at bounding box center [239, 168] width 67 height 57
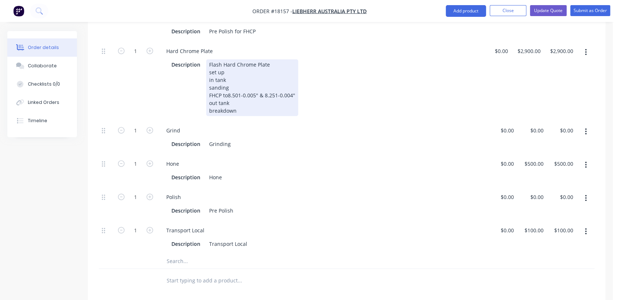
scroll to position [355, 0]
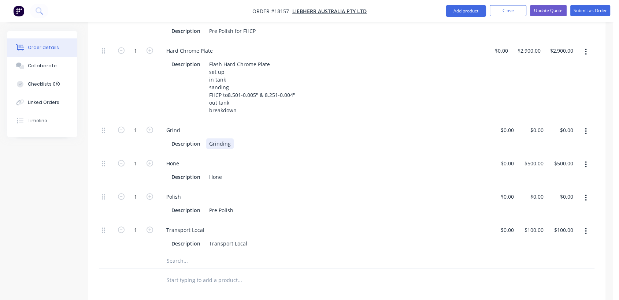
click at [231, 139] on div "Grinding" at bounding box center [219, 144] width 27 height 11
click at [224, 172] on div "Hone" at bounding box center [215, 177] width 19 height 11
click at [301, 192] on div "Polish" at bounding box center [322, 197] width 324 height 11
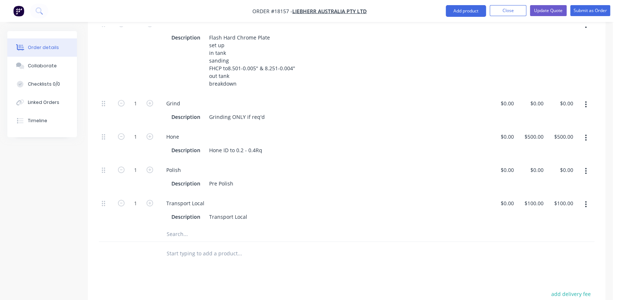
scroll to position [396, 0]
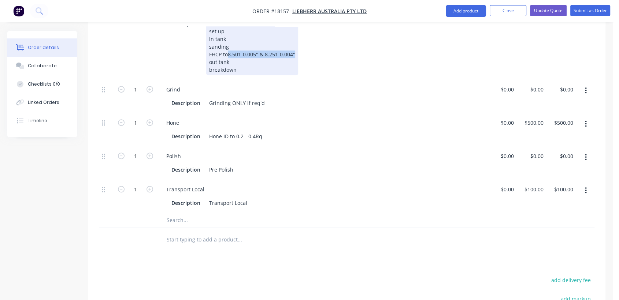
drag, startPoint x: 296, startPoint y: 33, endPoint x: 229, endPoint y: 36, distance: 67.5
click at [229, 36] on div "Flash Hard Chrome Plate set up in tank sanding FHCP to8.501-0.005" & 8.251-0.00…" at bounding box center [252, 46] width 92 height 57
copy div "8.501-0.005" & 8.251-0.004""
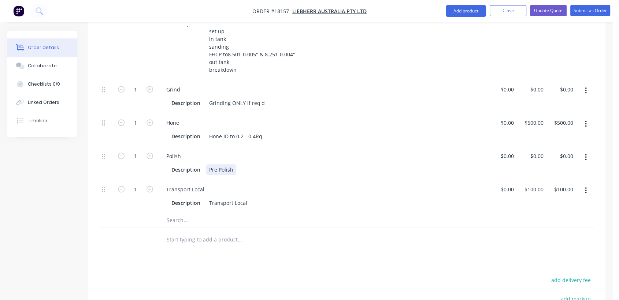
click at [237, 165] on div "Description Pre Polish" at bounding box center [321, 170] width 305 height 11
drag, startPoint x: 215, startPoint y: 150, endPoint x: 208, endPoint y: 150, distance: 7.0
click at [208, 165] on div "Pre Polish 8.501-0.005" & 8.251-0.004"" at bounding box center [255, 170] width 99 height 11
click at [311, 165] on div "Description Final Polish 8.501-0.005" & 8.251-0.004"" at bounding box center [321, 170] width 305 height 11
click at [345, 118] on div "Hone" at bounding box center [322, 123] width 324 height 11
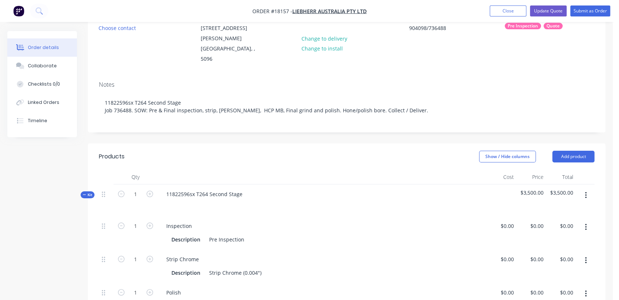
scroll to position [0, 0]
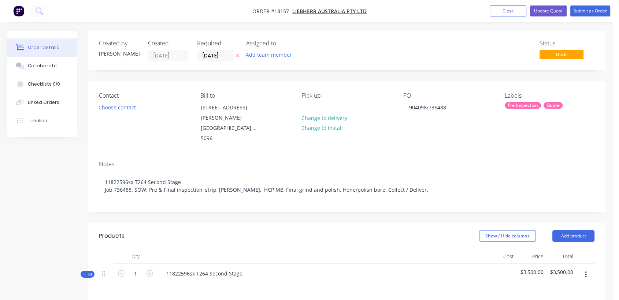
click at [523, 104] on div "Pre Inspection" at bounding box center [523, 105] width 36 height 7
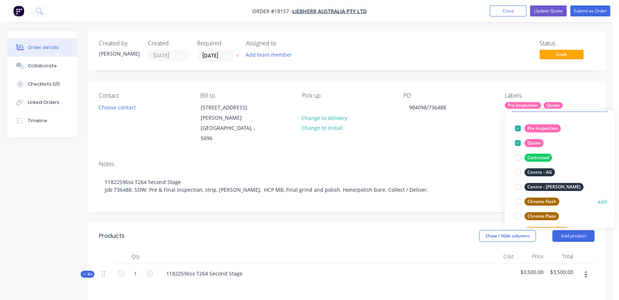
scroll to position [81, 0]
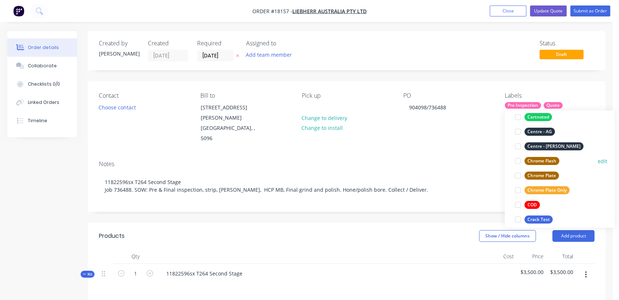
click at [545, 160] on div "Chrome Flash" at bounding box center [542, 161] width 35 height 8
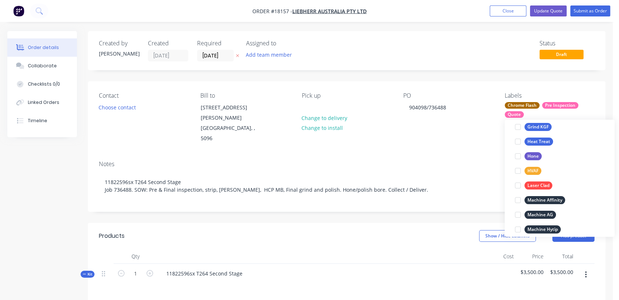
scroll to position [252, 0]
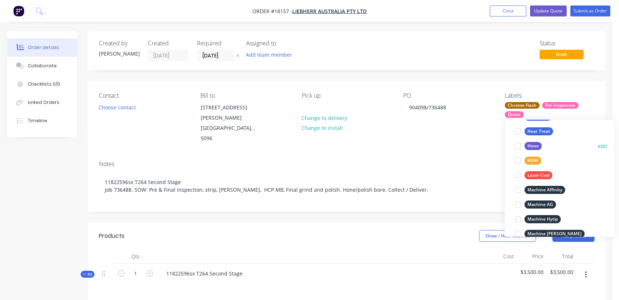
click at [534, 144] on div "Hone" at bounding box center [533, 146] width 17 height 8
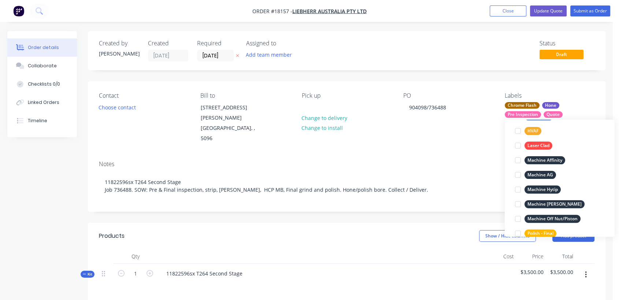
scroll to position [332, 0]
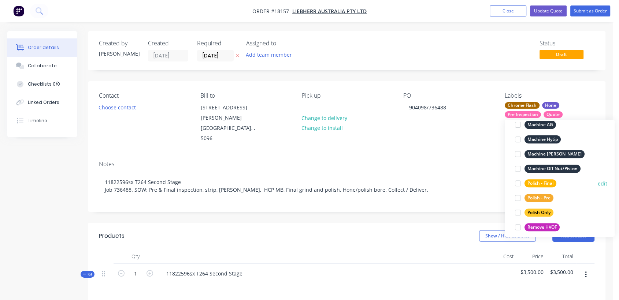
click at [545, 181] on div "Polish - Final" at bounding box center [541, 184] width 32 height 8
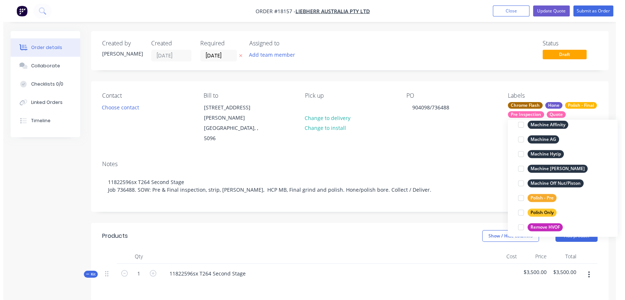
scroll to position [24, 0]
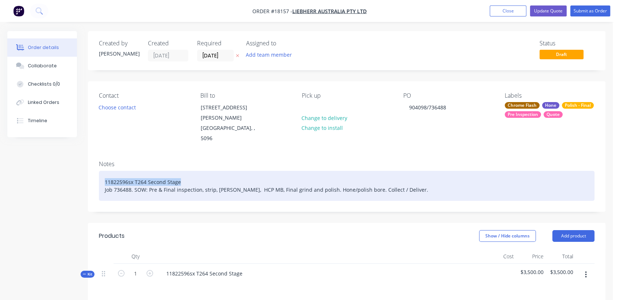
drag, startPoint x: 184, startPoint y: 163, endPoint x: 103, endPoint y: 148, distance: 81.6
click at [103, 155] on div "Notes 11822596sx T264 Second Stage Job 736488. SOW: Pre & Final inspection, str…" at bounding box center [347, 183] width 518 height 57
click at [219, 171] on div "11822596sx T264 Second Stage Job 736488. SOW: Pre & Final inspection, strip, [P…" at bounding box center [347, 186] width 496 height 30
drag, startPoint x: 215, startPoint y: 162, endPoint x: 102, endPoint y: 148, distance: 113.7
click at [102, 155] on div "Notes 11822596sx T264 Second Stage 736488 Job 736488. SOW: Pre & Final inspecti…" at bounding box center [347, 183] width 518 height 57
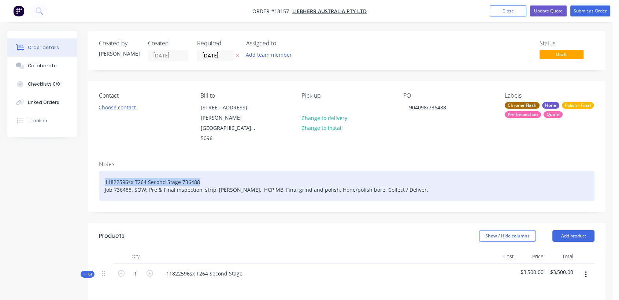
copy div "11822596sx T264 Second Stage 736488"
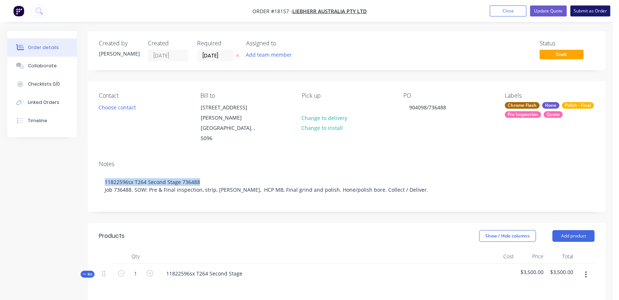
click at [584, 8] on button "Submit as Order" at bounding box center [591, 10] width 40 height 11
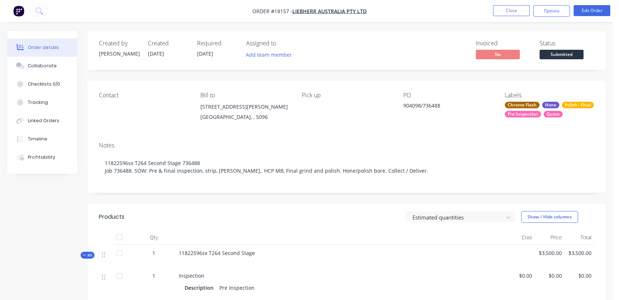
click at [208, 51] on span "[DATE]" at bounding box center [205, 53] width 16 height 7
click at [594, 5] on button "Edit Order" at bounding box center [592, 10] width 37 height 11
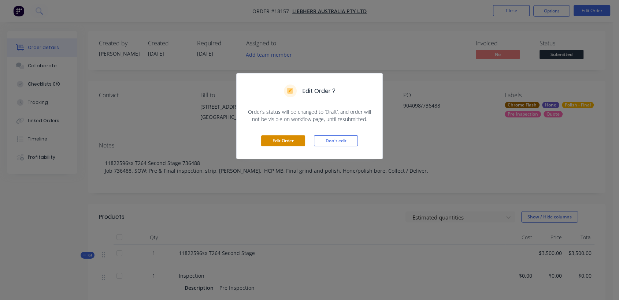
click at [288, 141] on button "Edit Order" at bounding box center [283, 141] width 44 height 11
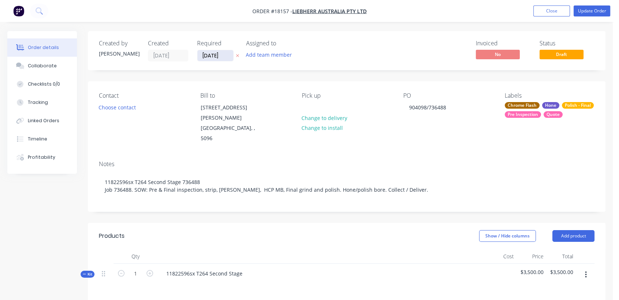
click at [225, 53] on input "[DATE]" at bounding box center [215, 55] width 36 height 11
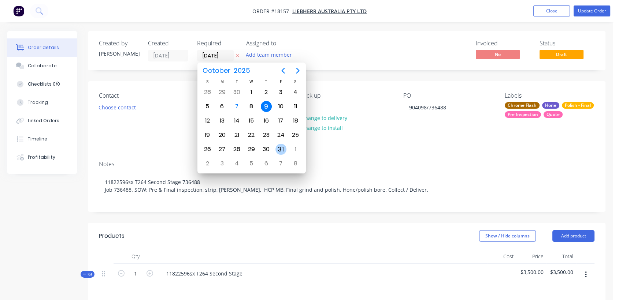
click at [281, 146] on div "31" at bounding box center [281, 149] width 11 height 11
type input "[DATE]"
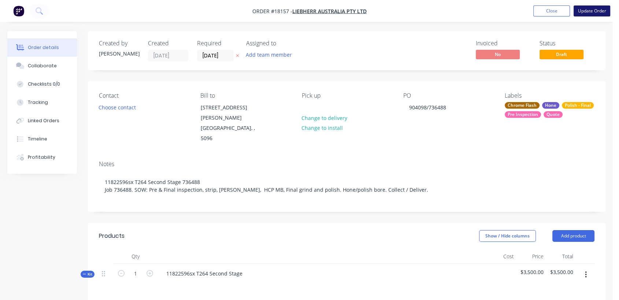
click at [606, 10] on button "Update Order" at bounding box center [592, 10] width 37 height 11
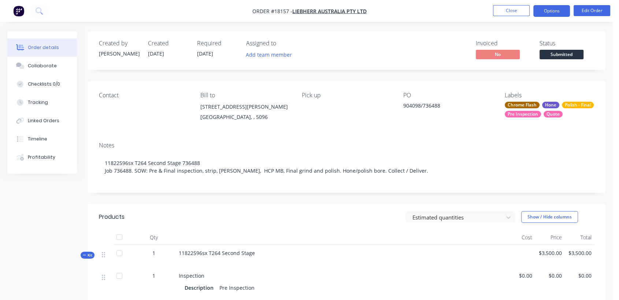
click at [553, 10] on button "Options" at bounding box center [552, 11] width 37 height 12
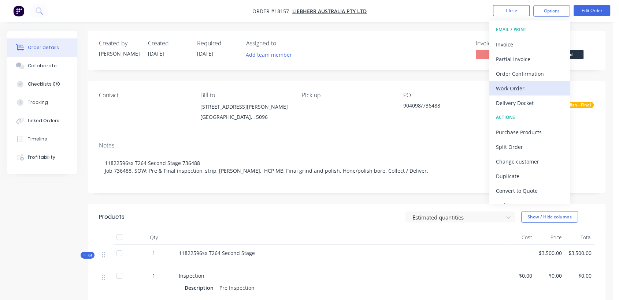
click at [515, 86] on div "Work Order" at bounding box center [529, 88] width 67 height 11
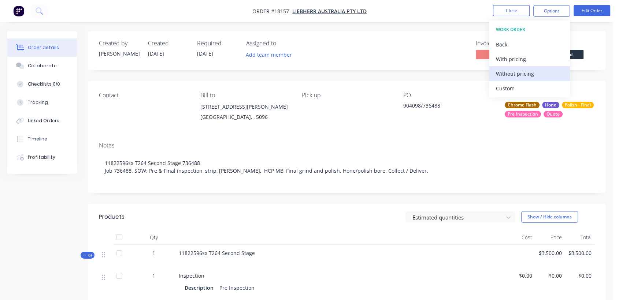
click at [521, 73] on div "Without pricing" at bounding box center [529, 74] width 67 height 11
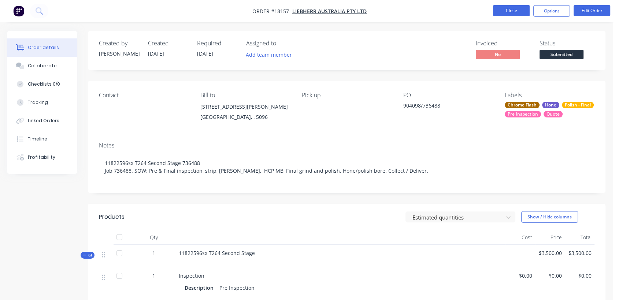
click at [518, 8] on button "Close" at bounding box center [511, 10] width 37 height 11
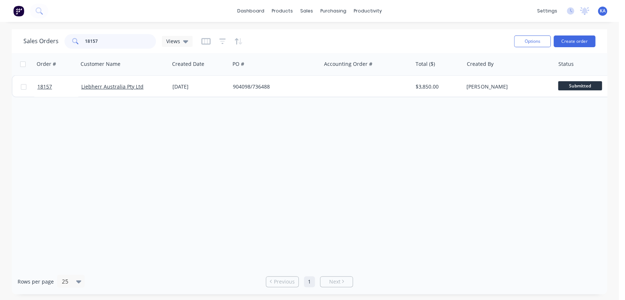
click at [113, 43] on input "18157" at bounding box center [120, 41] width 71 height 15
type input "18061"
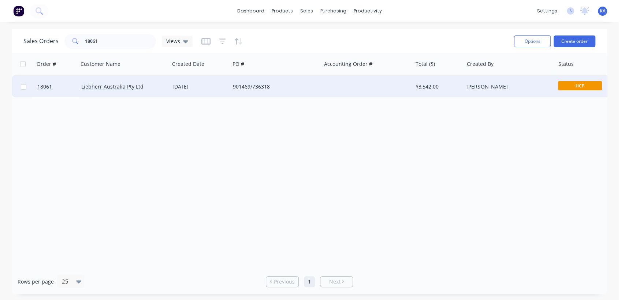
click at [184, 87] on div "[DATE]" at bounding box center [200, 86] width 55 height 7
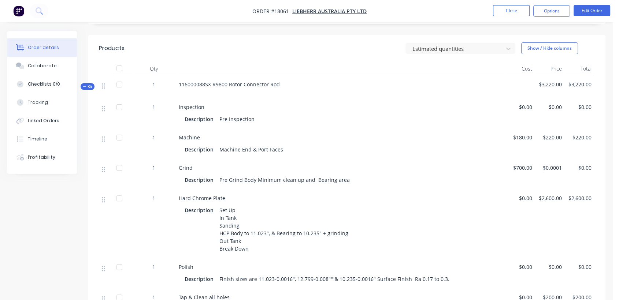
scroll to position [163, 0]
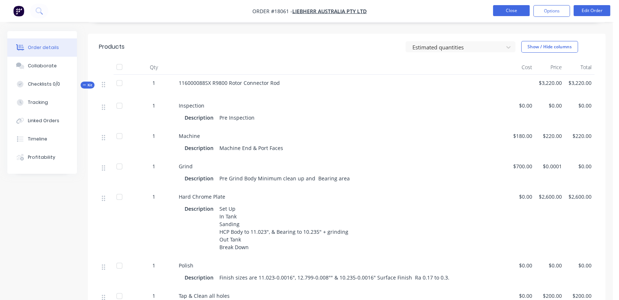
click at [512, 5] on button "Close" at bounding box center [511, 10] width 37 height 11
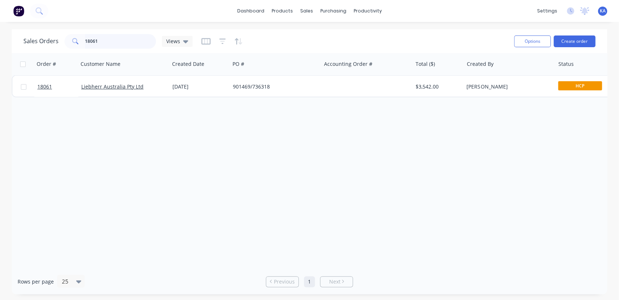
click at [100, 42] on input "18061" at bounding box center [120, 41] width 71 height 15
type input "18102"
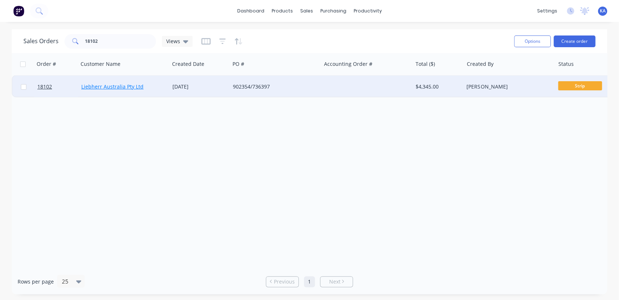
click at [87, 87] on link "Liebherr Australia Pty Ltd" at bounding box center [112, 86] width 62 height 7
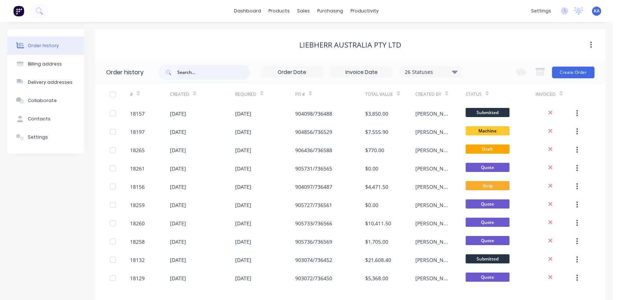
click at [199, 73] on input "text" at bounding box center [213, 72] width 73 height 15
type input "18102"
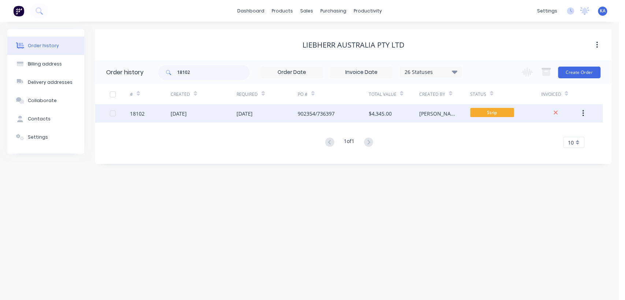
click at [247, 113] on div "[DATE]" at bounding box center [245, 114] width 16 height 8
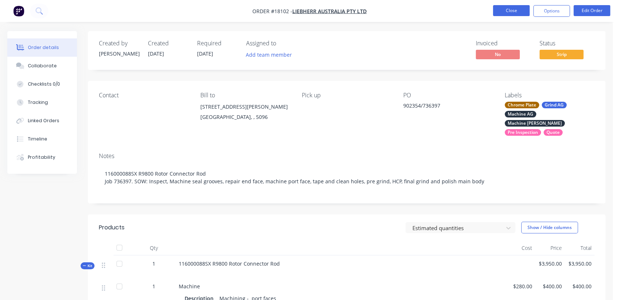
click at [513, 7] on button "Close" at bounding box center [511, 10] width 37 height 11
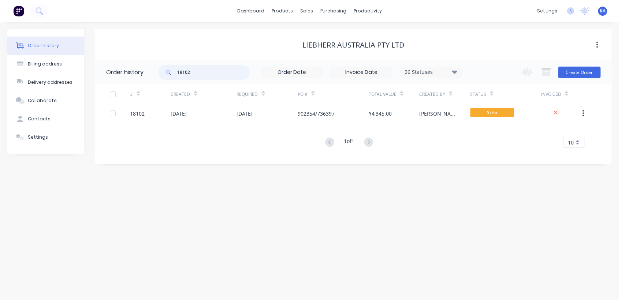
click at [194, 71] on input "18102" at bounding box center [213, 72] width 73 height 15
type input "18134"
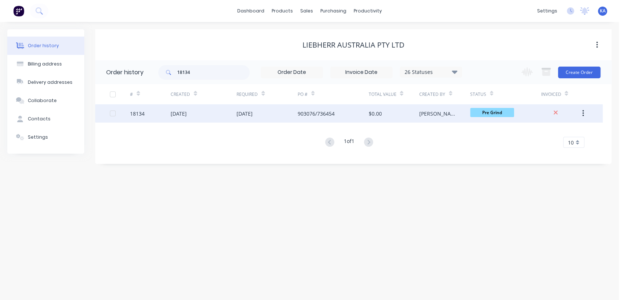
click at [250, 113] on div "[DATE]" at bounding box center [245, 114] width 16 height 8
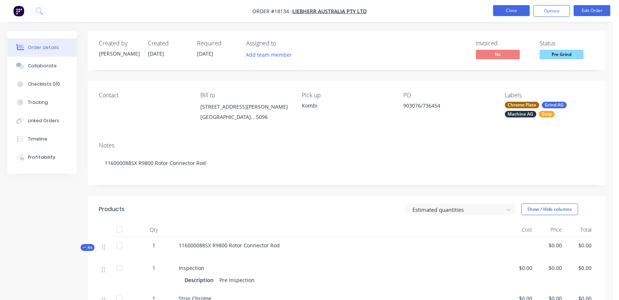
click at [519, 12] on button "Close" at bounding box center [511, 10] width 37 height 11
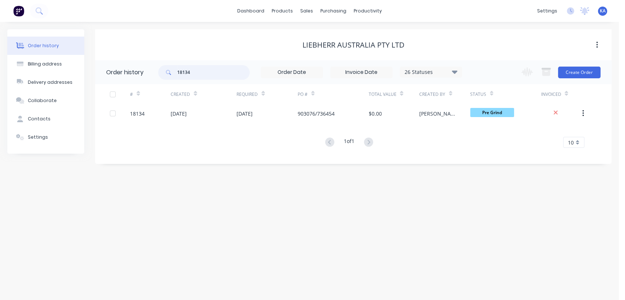
click at [199, 68] on input "18134" at bounding box center [213, 72] width 73 height 15
type input "18135"
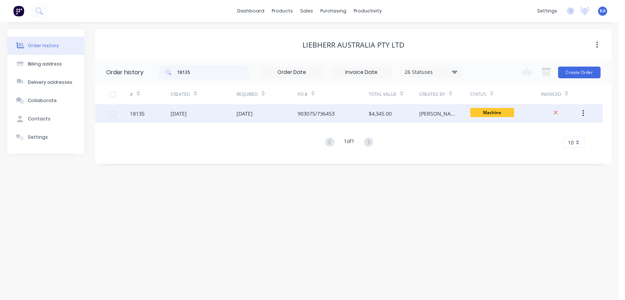
click at [381, 111] on div "$4,345.00" at bounding box center [380, 114] width 23 height 8
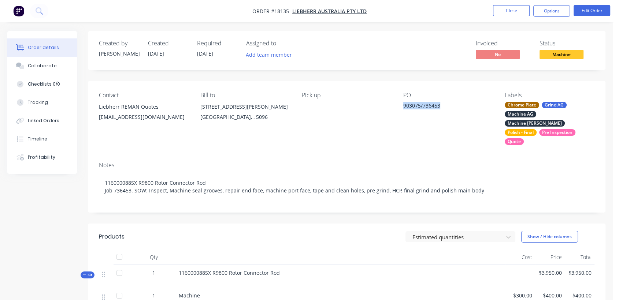
drag, startPoint x: 402, startPoint y: 104, endPoint x: 443, endPoint y: 100, distance: 40.4
click at [443, 100] on div "Contact Liebherr REMAN Quotes [EMAIL_ADDRESS][DOMAIN_NAME] Bill to [STREET_ADDR…" at bounding box center [347, 118] width 518 height 75
copy div "903075/736453"
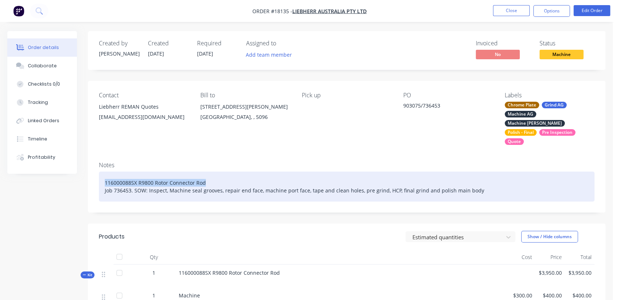
drag, startPoint x: 104, startPoint y: 173, endPoint x: 204, endPoint y: 168, distance: 100.2
click at [204, 172] on div "116000088SX R9800 Rotor Connector Rod Job 736453. SOW: Inspect, Machine seal gr…" at bounding box center [347, 187] width 496 height 30
copy div "116000088SX R9800 Rotor Connector Rod"
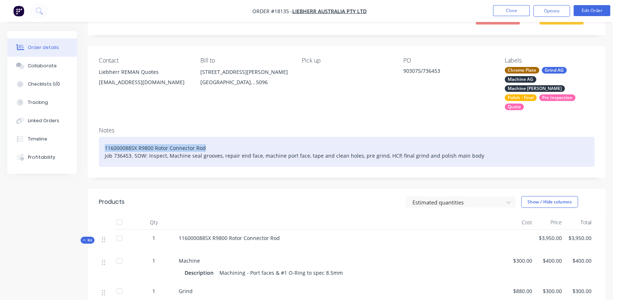
scroll to position [122, 0]
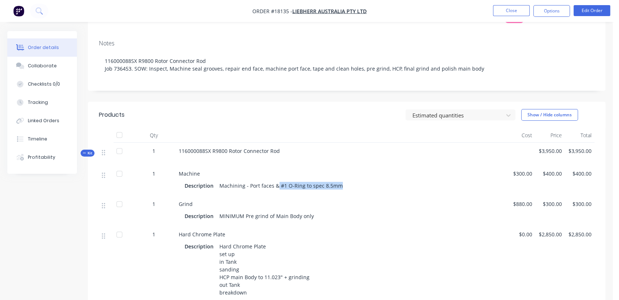
drag, startPoint x: 277, startPoint y: 177, endPoint x: 339, endPoint y: 179, distance: 62.0
click at [339, 181] on div "Machining - Port faces & #1 O-Ring to spec 8.5mm" at bounding box center [281, 186] width 129 height 11
copy div "#1 O-Ring to spec 8.5mm"
click at [506, 12] on button "Close" at bounding box center [511, 10] width 37 height 11
